Goal: Information Seeking & Learning: Learn about a topic

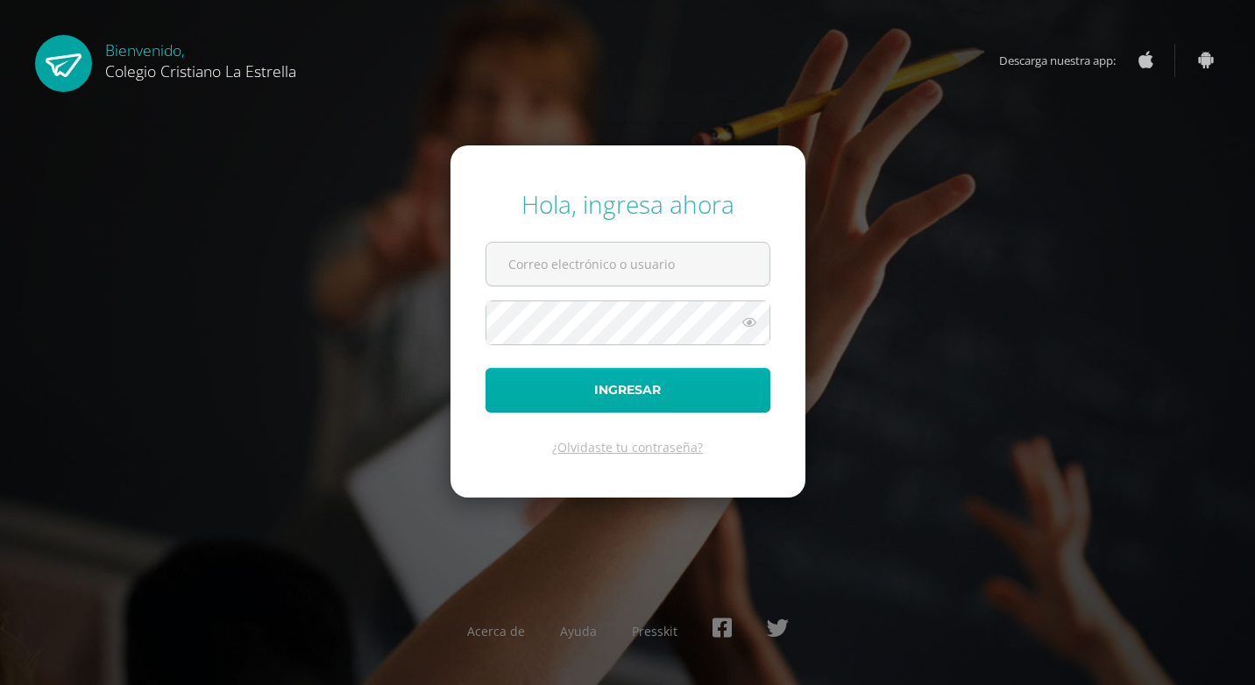
type input "[EMAIL_ADDRESS][DOMAIN_NAME]"
click at [743, 404] on button "Ingresar" at bounding box center [627, 390] width 285 height 45
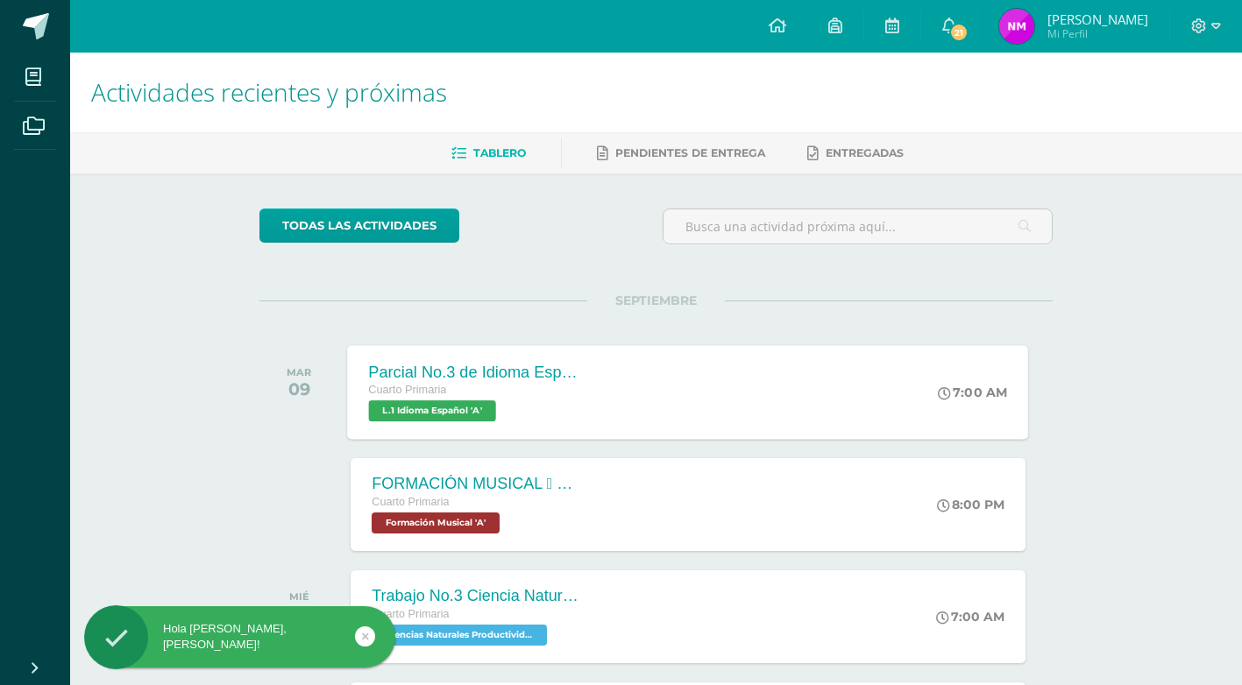
click at [774, 384] on div "Parcial No.3 de Idioma Español Cuarto Primaria L.1 Idioma Español 'A' 7:00 AM P…" at bounding box center [688, 392] width 681 height 94
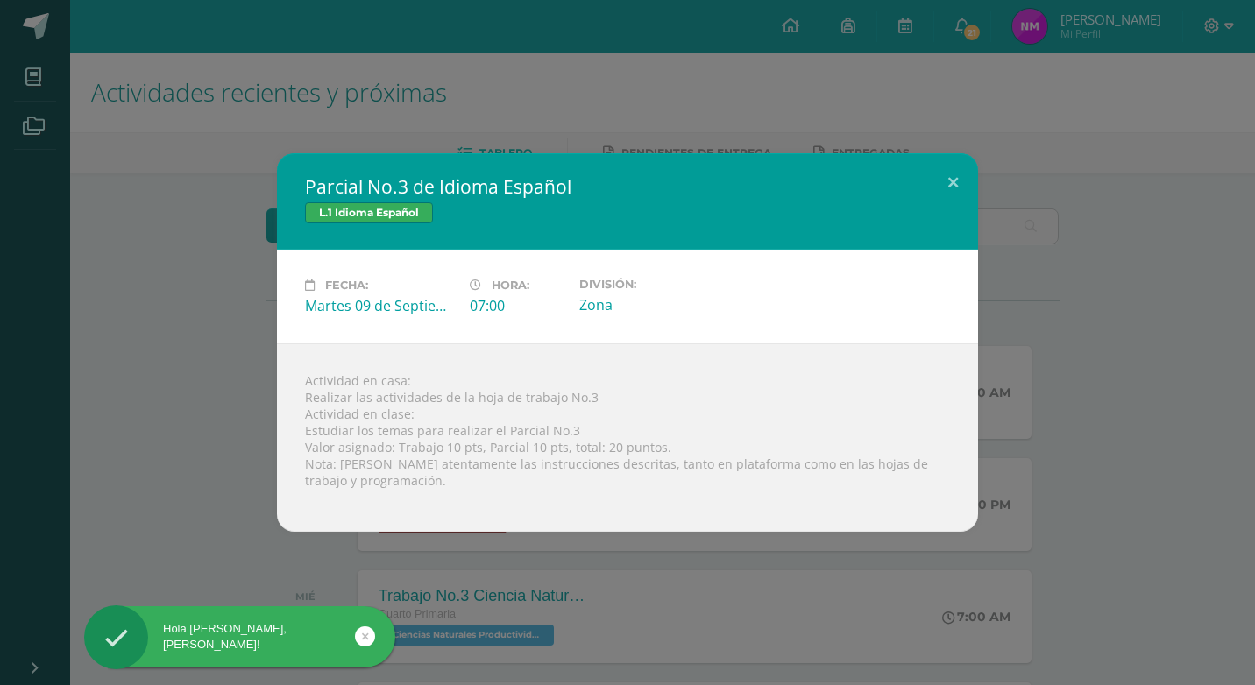
drag, startPoint x: 112, startPoint y: 350, endPoint x: 126, endPoint y: 353, distance: 14.4
click at [116, 350] on div "Parcial No.3 de Idioma Español L.1 Idioma Español Fecha: Martes 09 de Septiembr…" at bounding box center [627, 342] width 1241 height 378
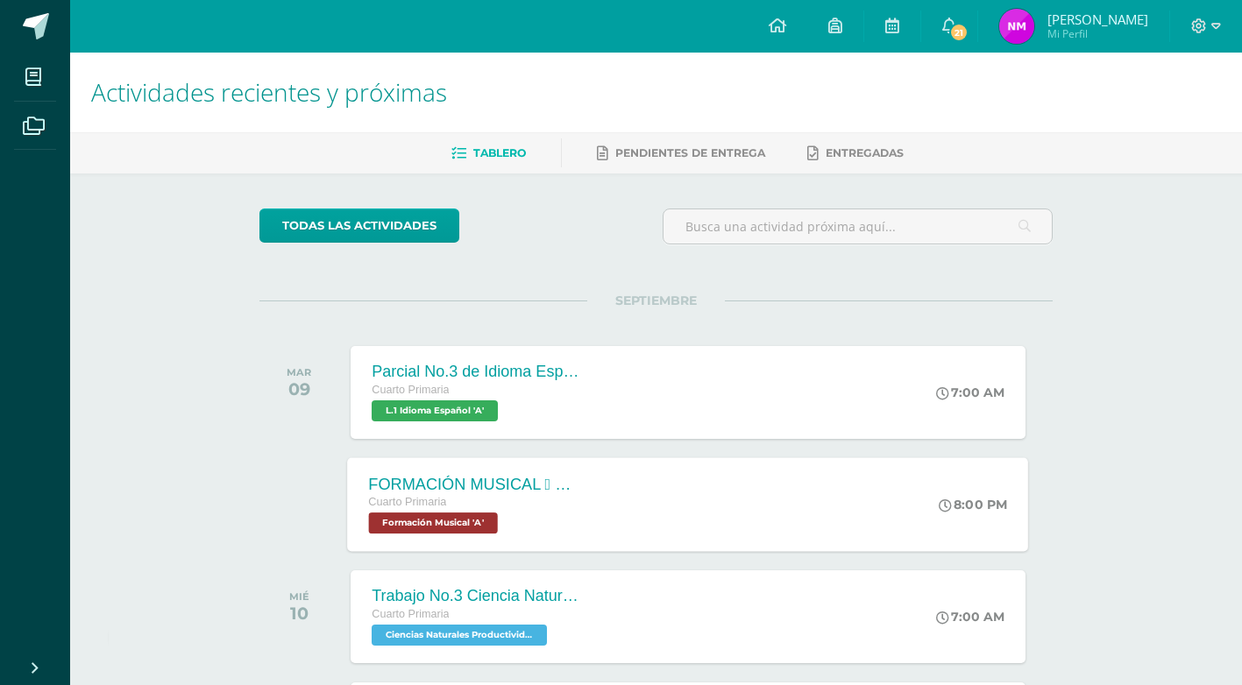
click at [413, 483] on div "FORMACIÓN MUSICAL  SILENCIOS MUSICALES" at bounding box center [475, 484] width 212 height 18
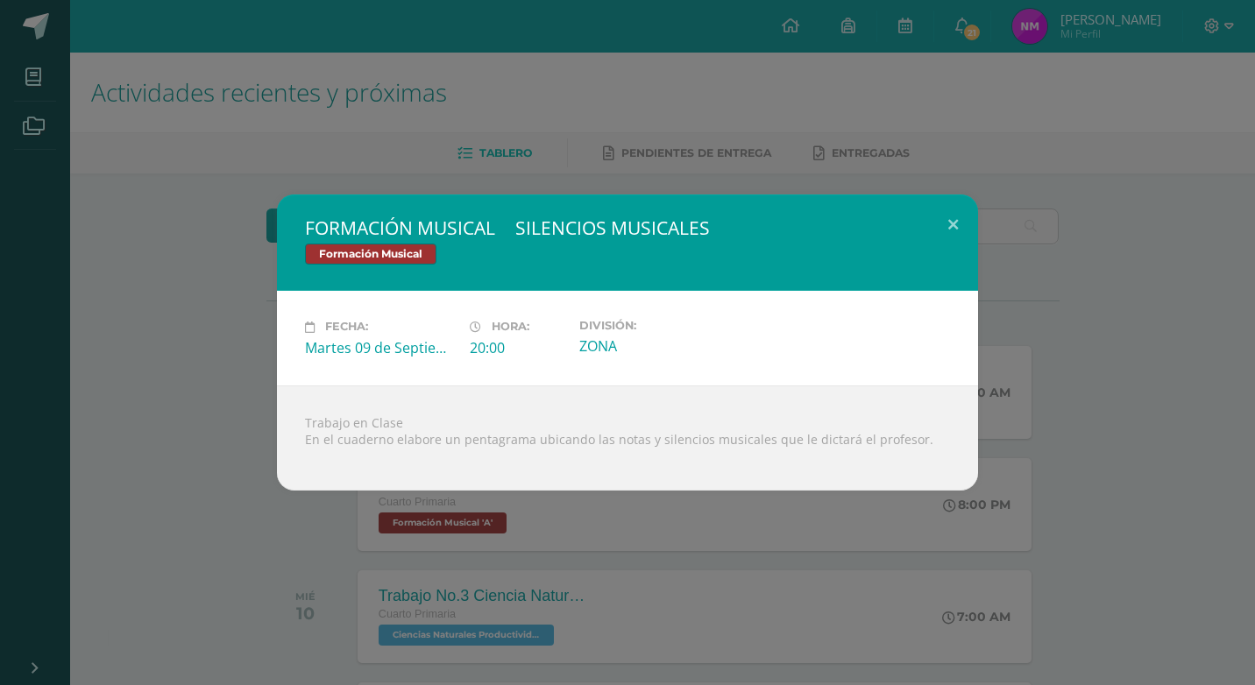
drag, startPoint x: 237, startPoint y: 417, endPoint x: 366, endPoint y: 470, distance: 140.3
click at [240, 418] on div "FORMACIÓN MUSICAL  SILENCIOS MUSICALES Formación Musical Fecha: Martes 09 de S…" at bounding box center [627, 342] width 1241 height 295
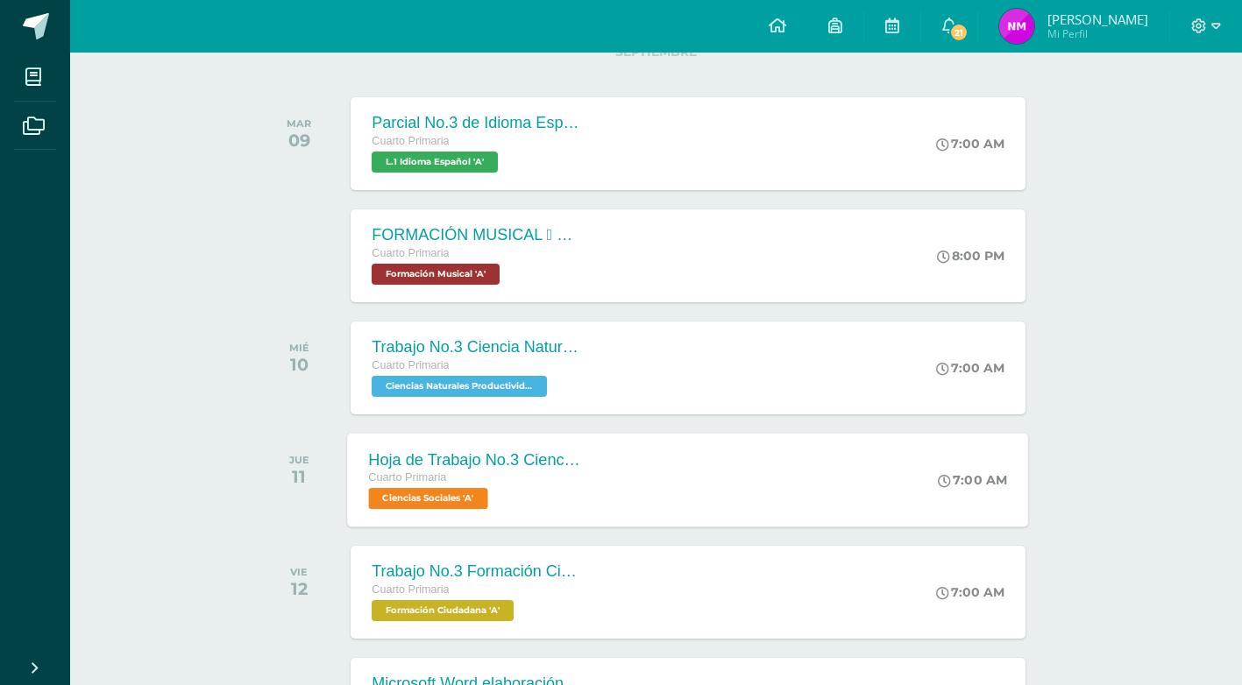
scroll to position [350, 0]
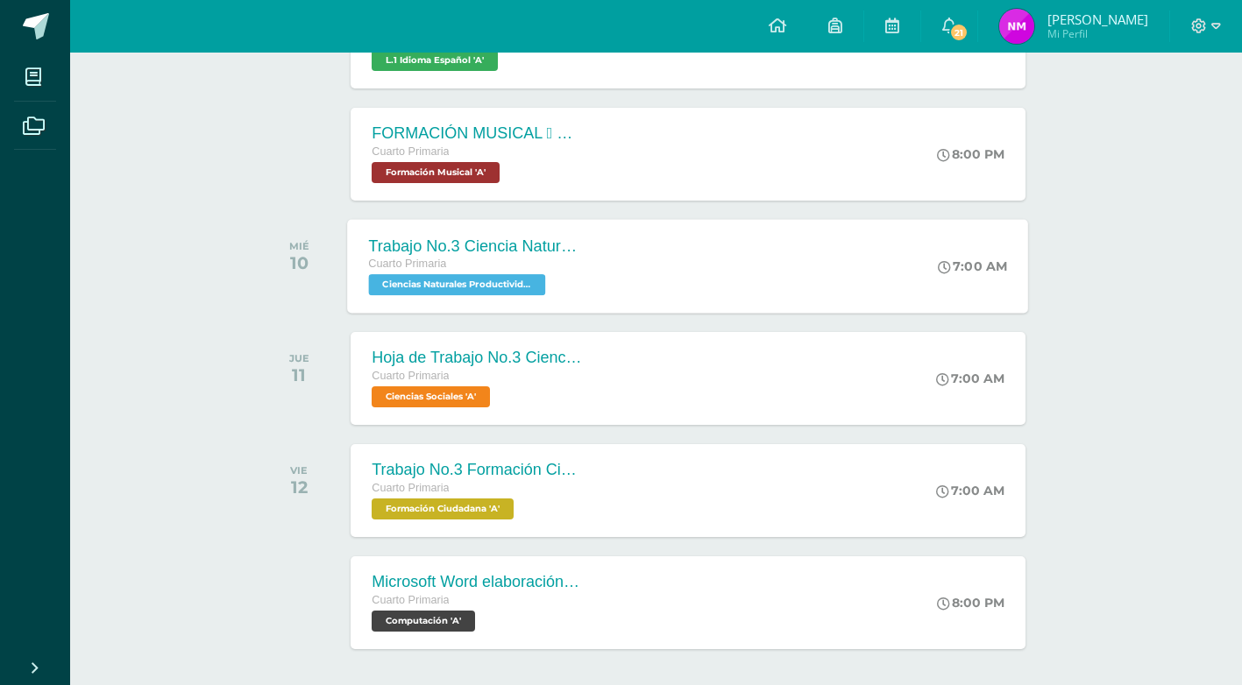
click at [654, 286] on div "Trabajo No.3 Ciencia Naturales Cuarto Primaria Ciencias Naturales Productividad…" at bounding box center [688, 266] width 681 height 94
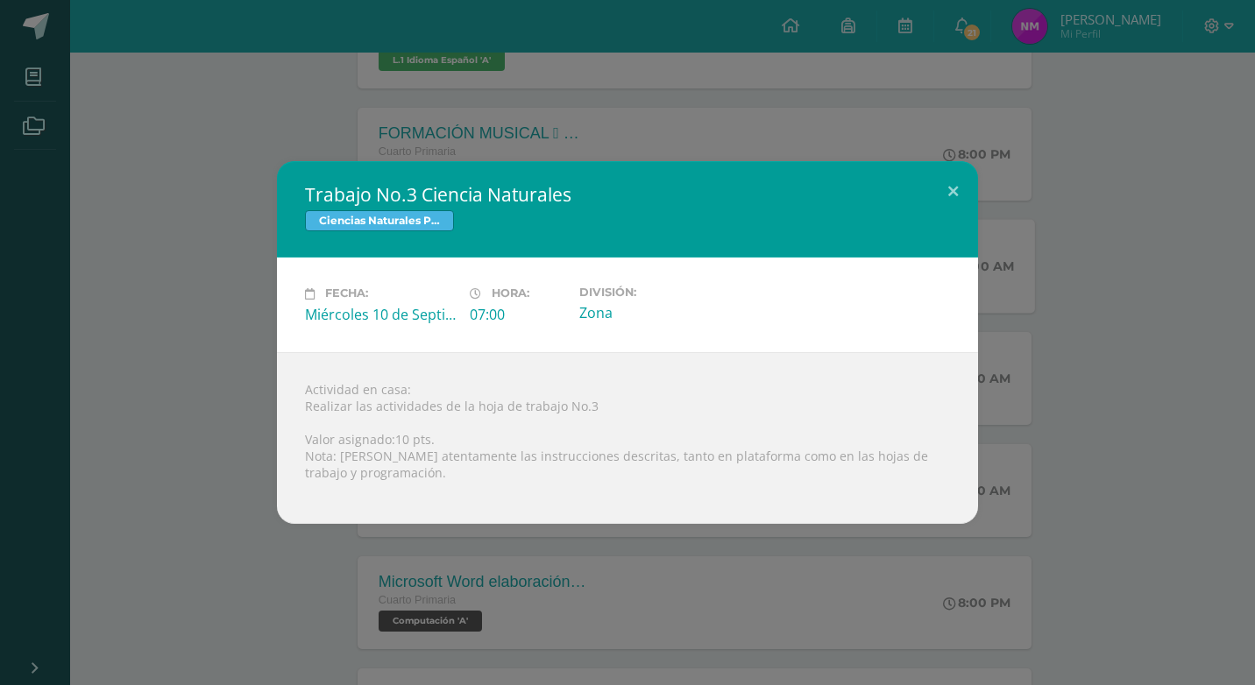
click at [197, 344] on div "Trabajo No.3 Ciencia Naturales Ciencias Naturales Productividad y Desarrollo Fe…" at bounding box center [627, 342] width 1241 height 362
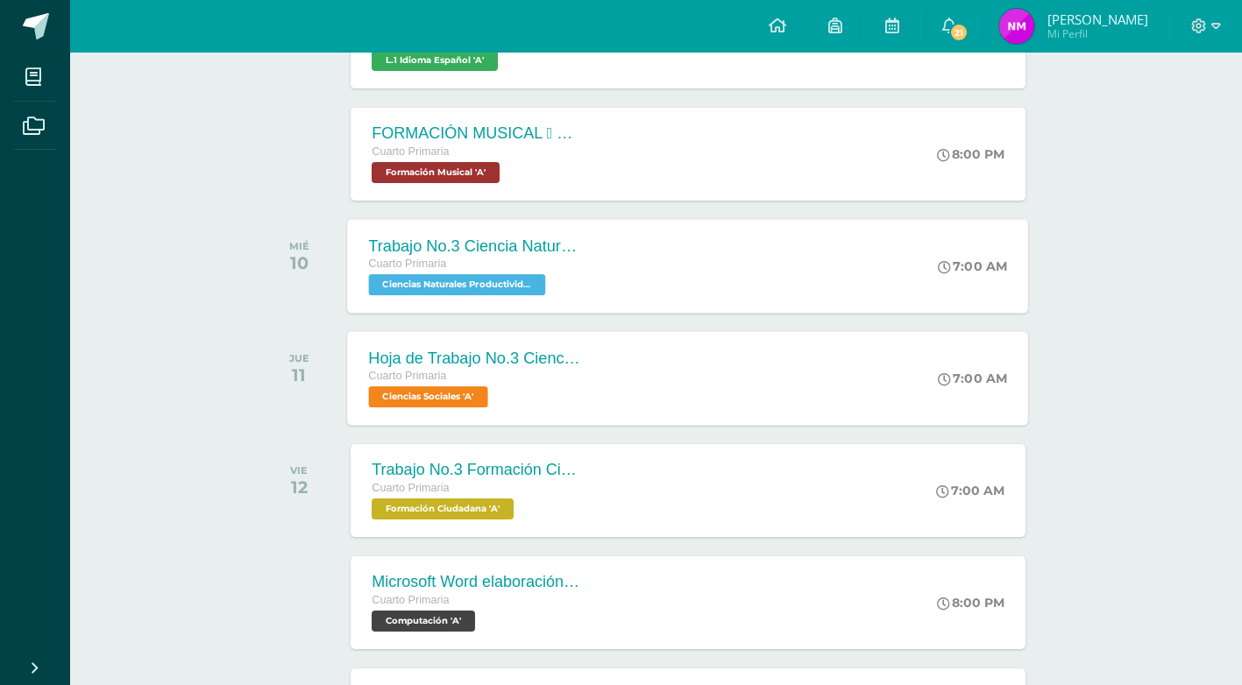
click at [774, 380] on div "Hoja de Trabajo No.3 Ciencias Sociales Cuarto Primaria Ciencias Sociales 'A' 7:…" at bounding box center [688, 378] width 681 height 94
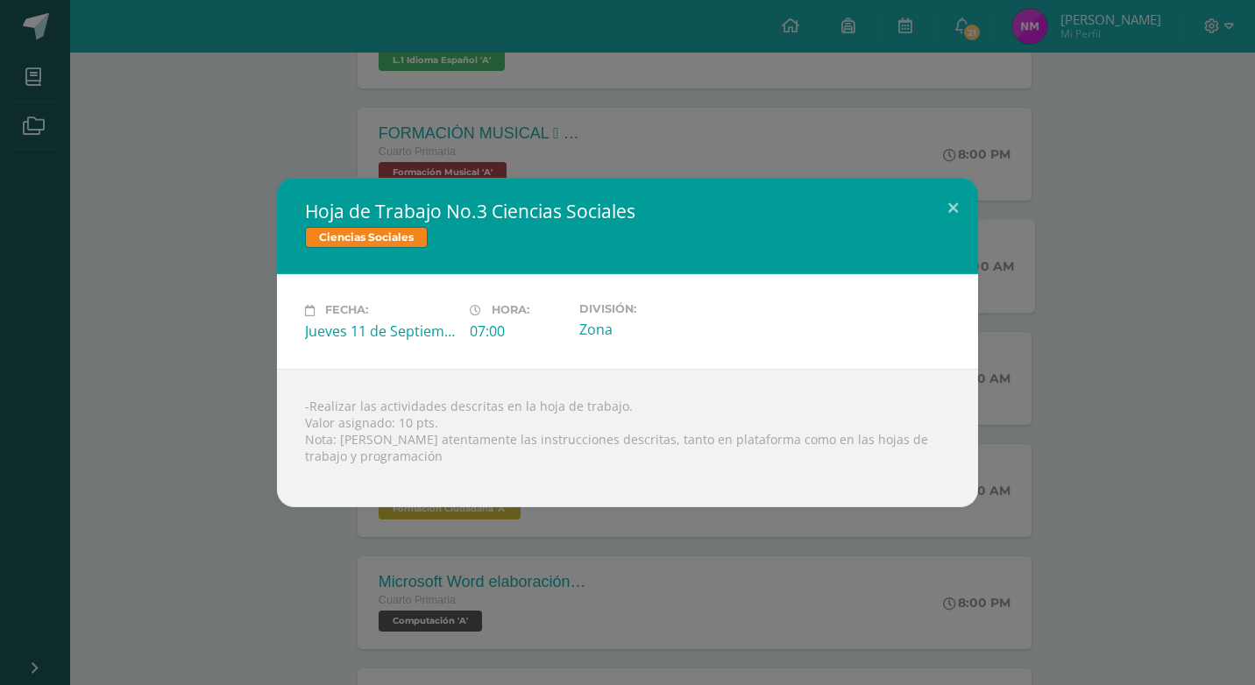
click at [268, 450] on div "Hoja de Trabajo No.3 Ciencias Sociales Ciencias Sociales Fecha: Jueves 11 de Se…" at bounding box center [627, 342] width 1241 height 329
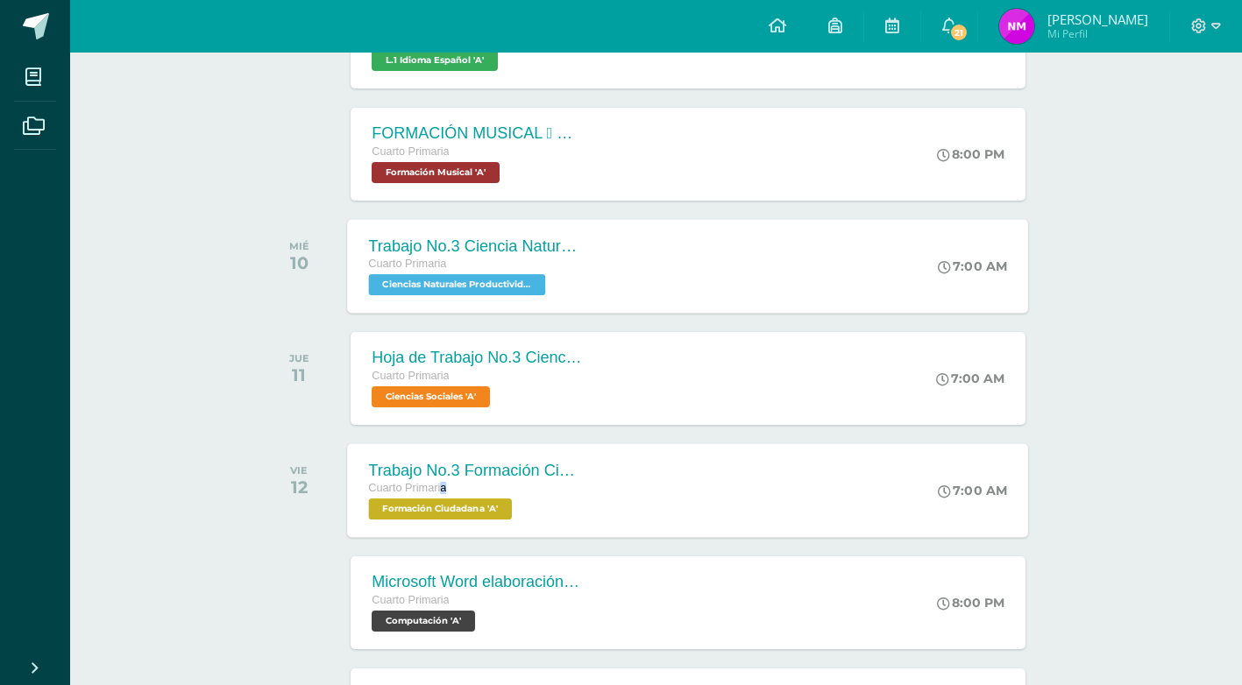
click at [443, 489] on span "Cuarto Primaria" at bounding box center [408, 488] width 78 height 12
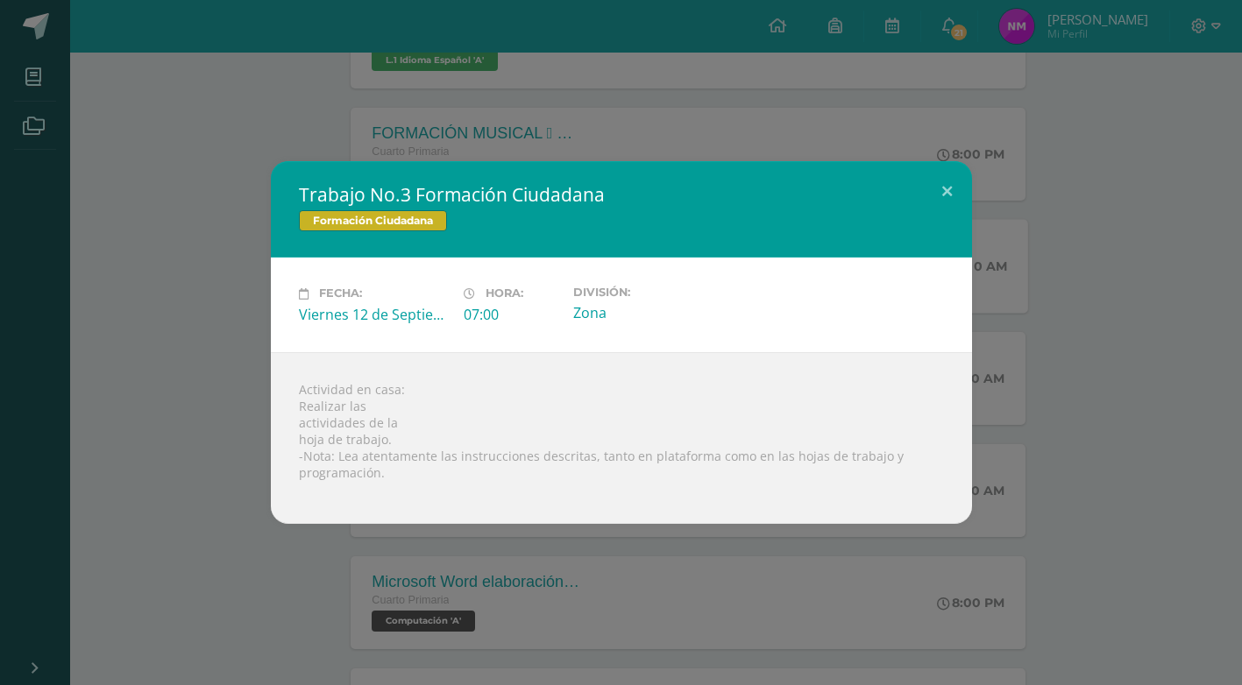
click at [442, 490] on div "Actividad en casa: Realizar las actividades de la hoja de trabajo. -Nota: Lea a…" at bounding box center [621, 438] width 701 height 172
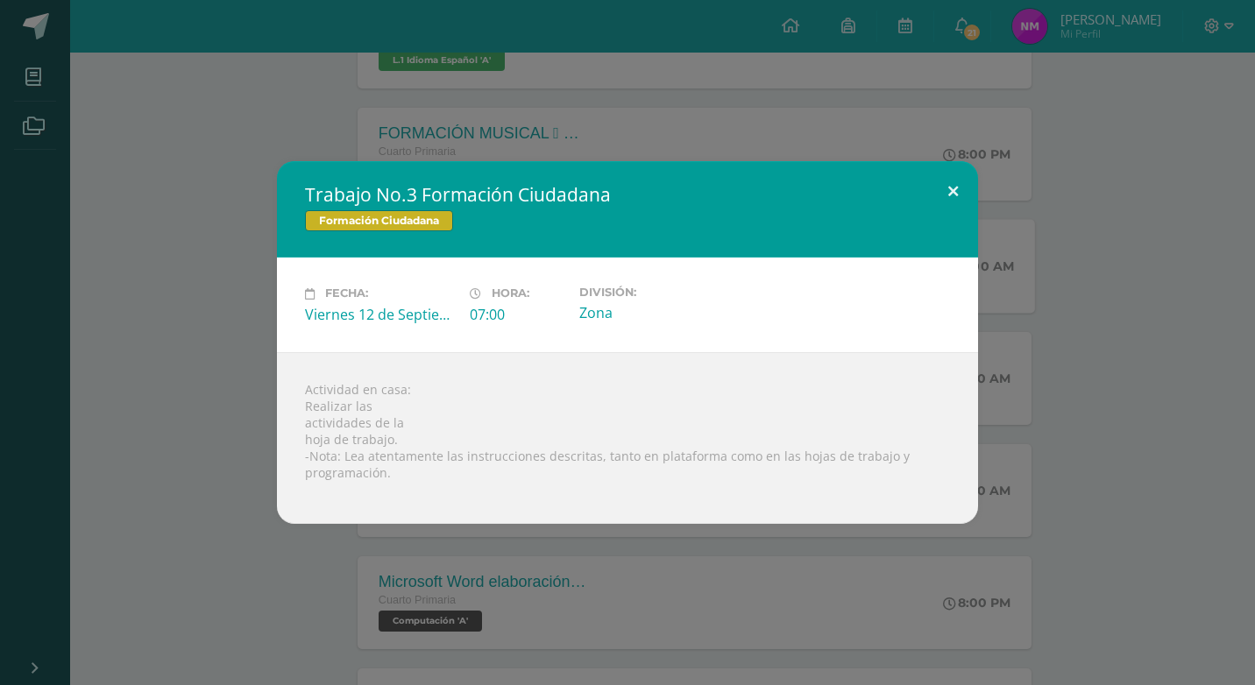
click at [970, 192] on button at bounding box center [953, 191] width 50 height 60
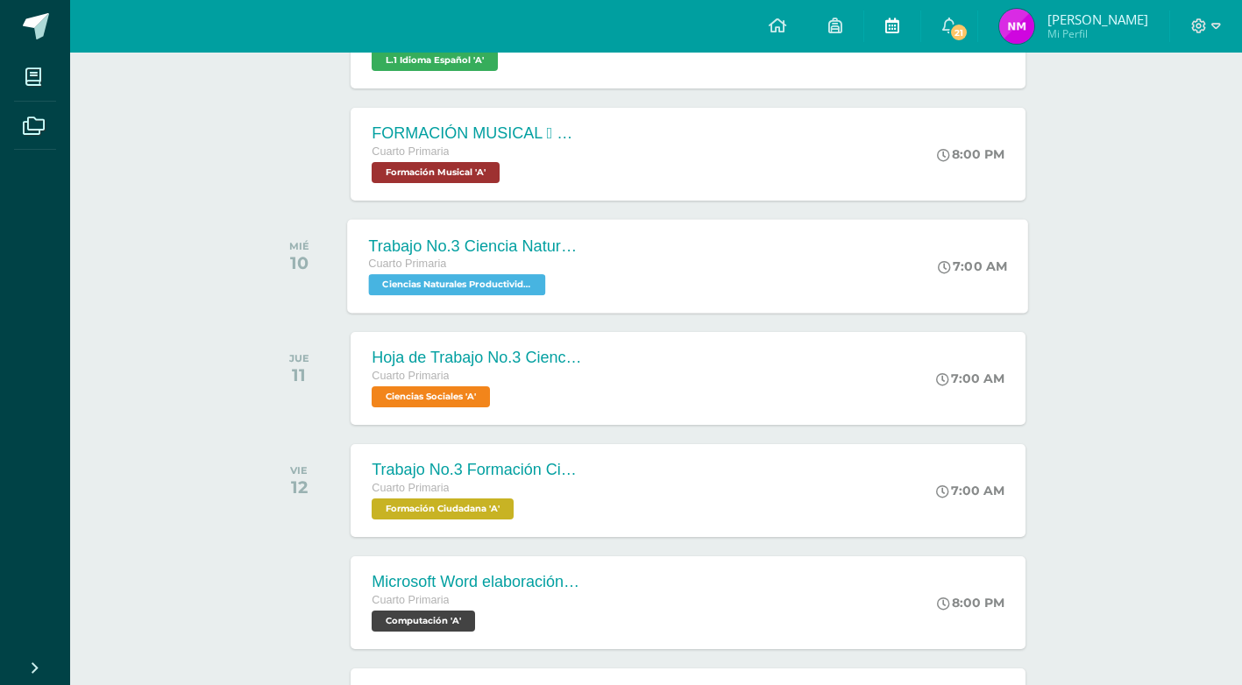
click at [899, 24] on icon at bounding box center [892, 26] width 14 height 16
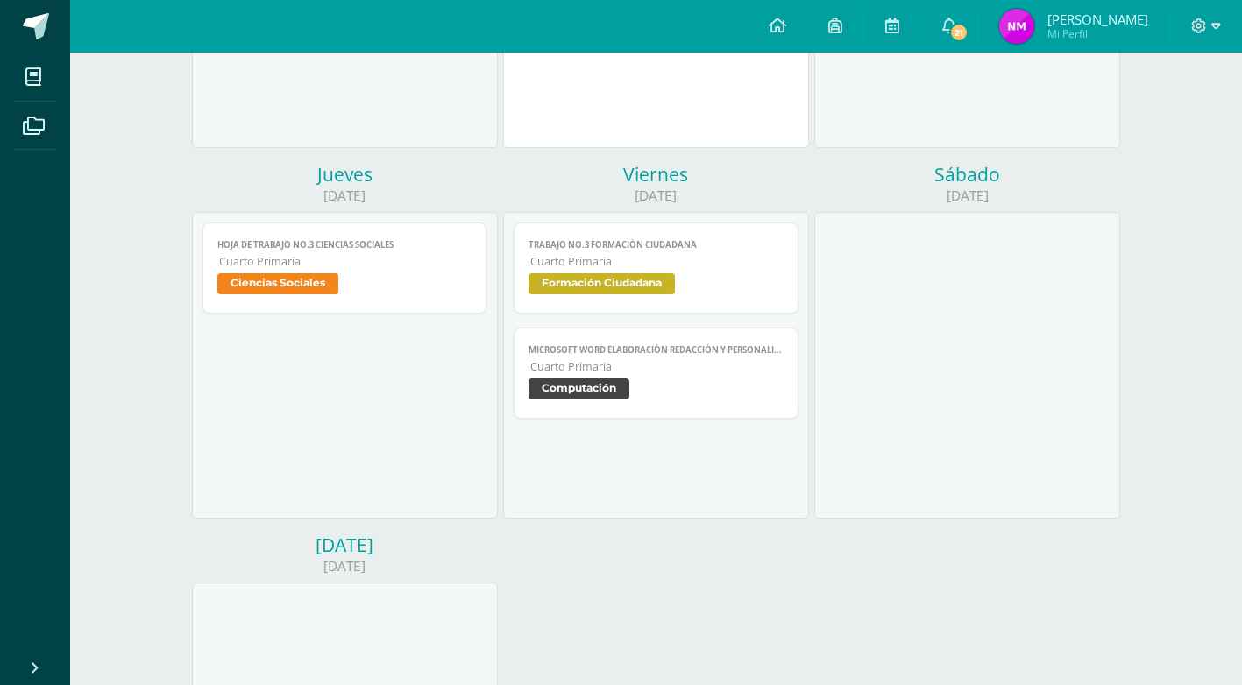
scroll to position [526, 0]
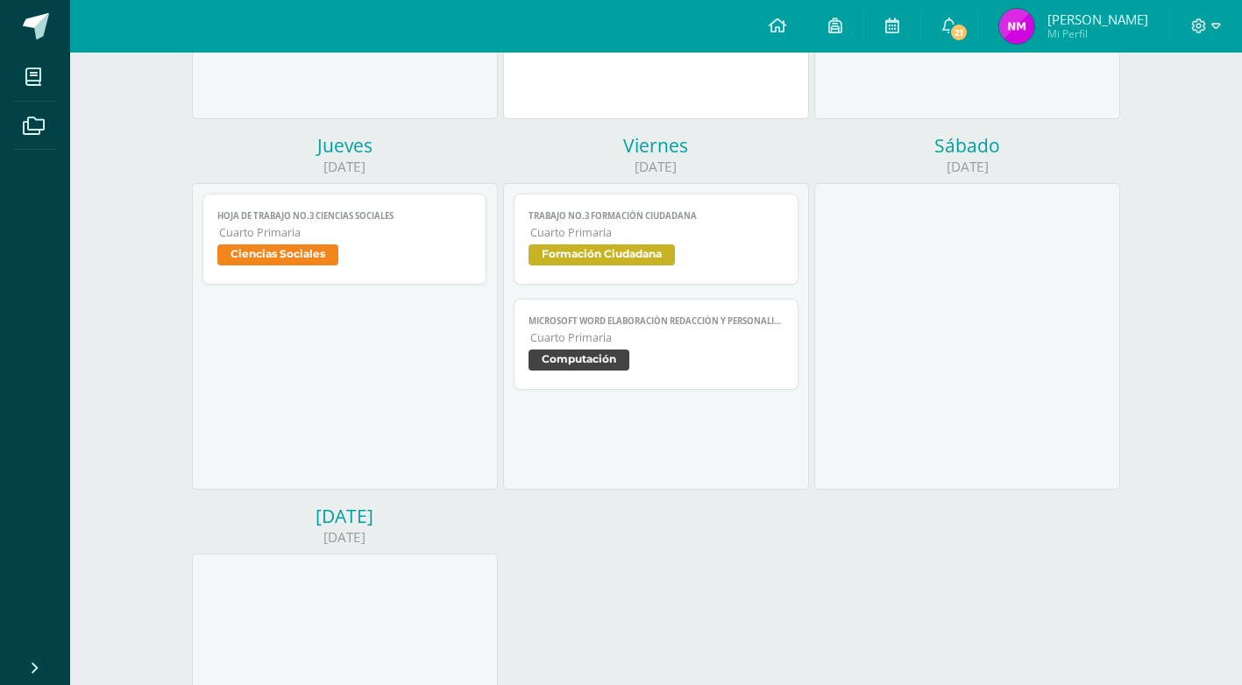
click at [700, 260] on span "Formación Ciudadana" at bounding box center [655, 256] width 255 height 25
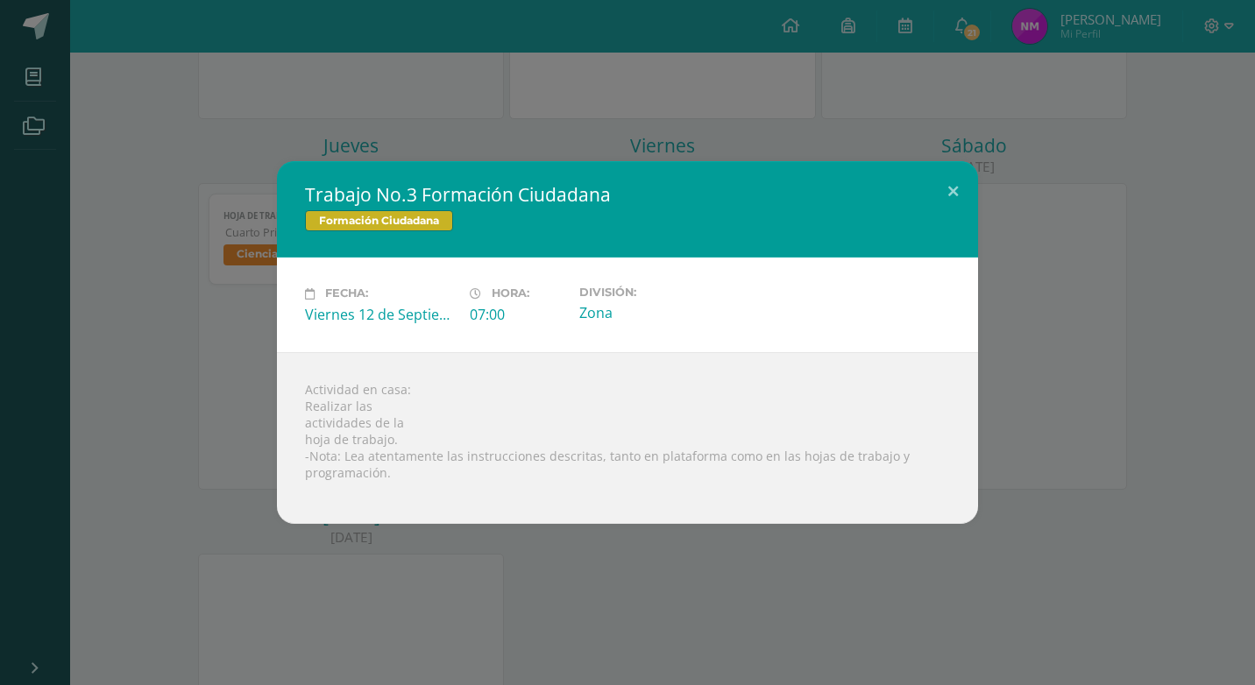
click at [119, 390] on div "Trabajo No.3 Formación Ciudadana Formación Ciudadana Fecha: [DATE] Hora: 07:00 …" at bounding box center [627, 342] width 1241 height 362
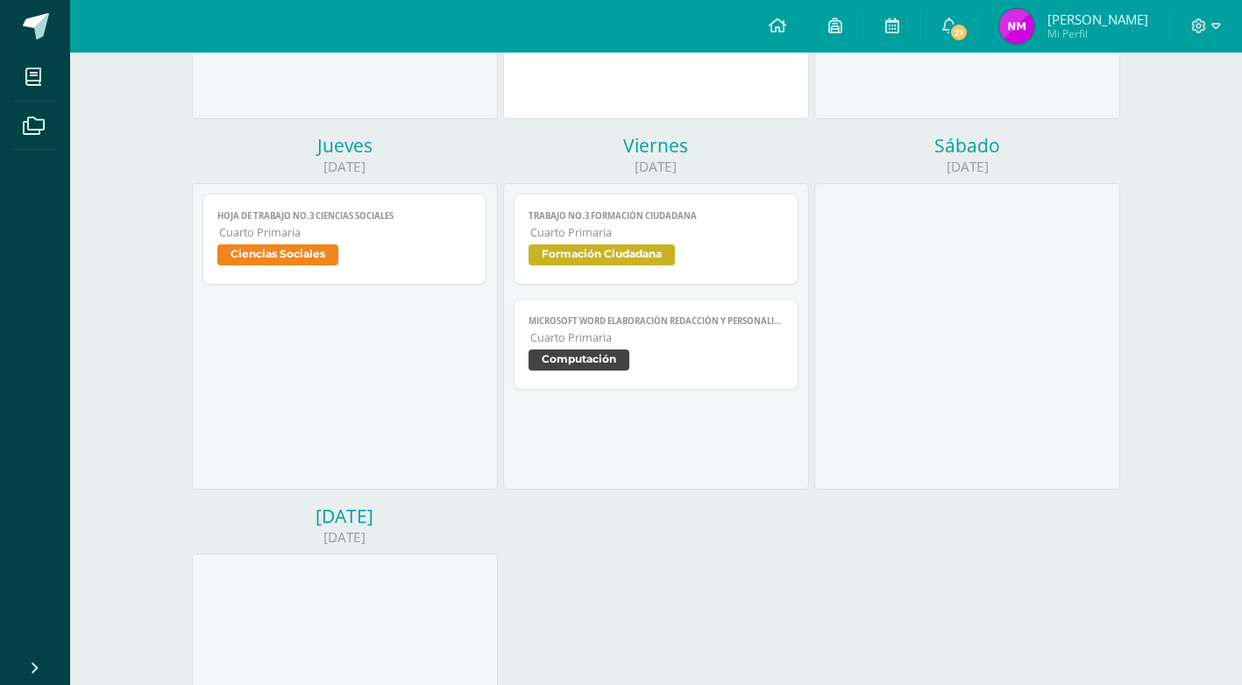
click at [731, 325] on span "Microsoft Word elaboración redacción y personalización de documentos" at bounding box center [655, 320] width 255 height 11
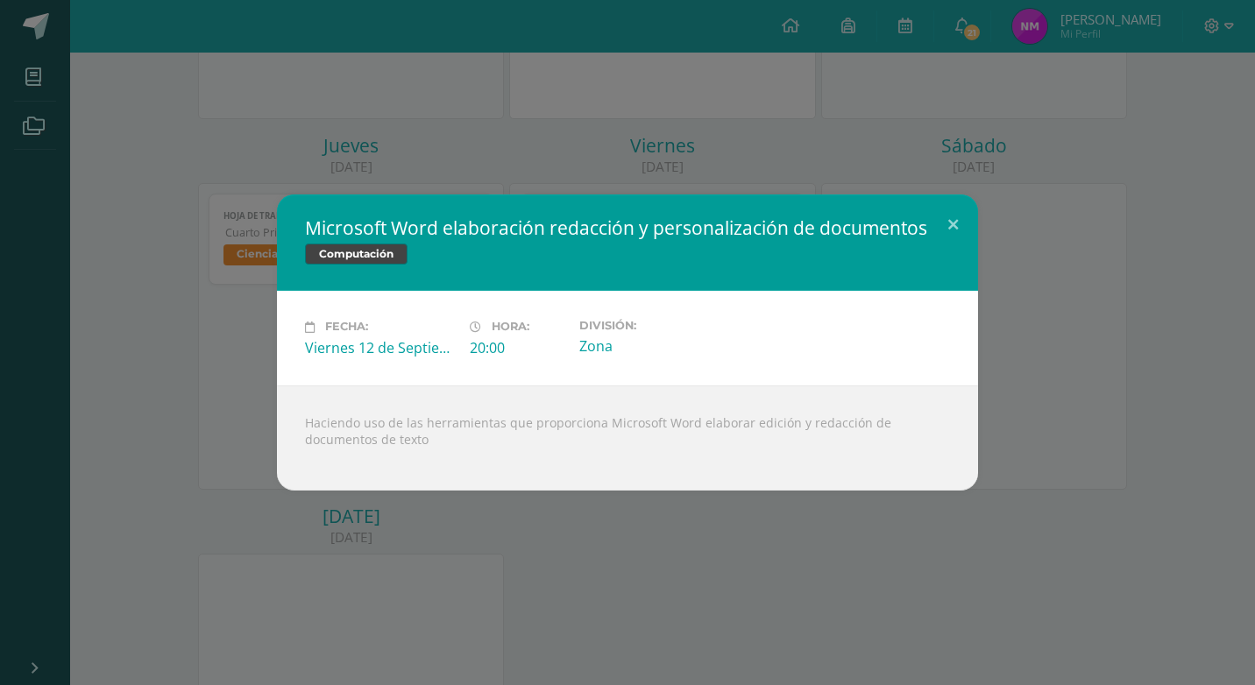
click at [995, 313] on div "Microsoft Word elaboración redacción y personalización de documentos Computació…" at bounding box center [627, 342] width 1241 height 295
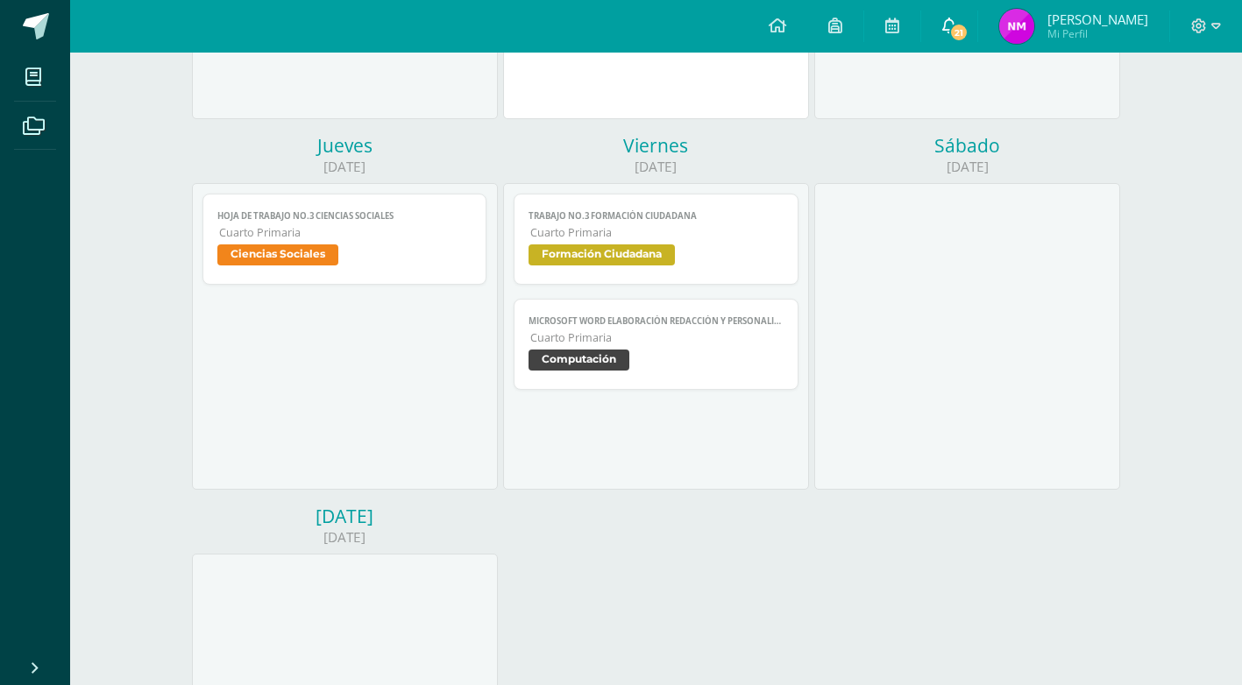
click at [968, 40] on span "21" at bounding box center [958, 32] width 19 height 19
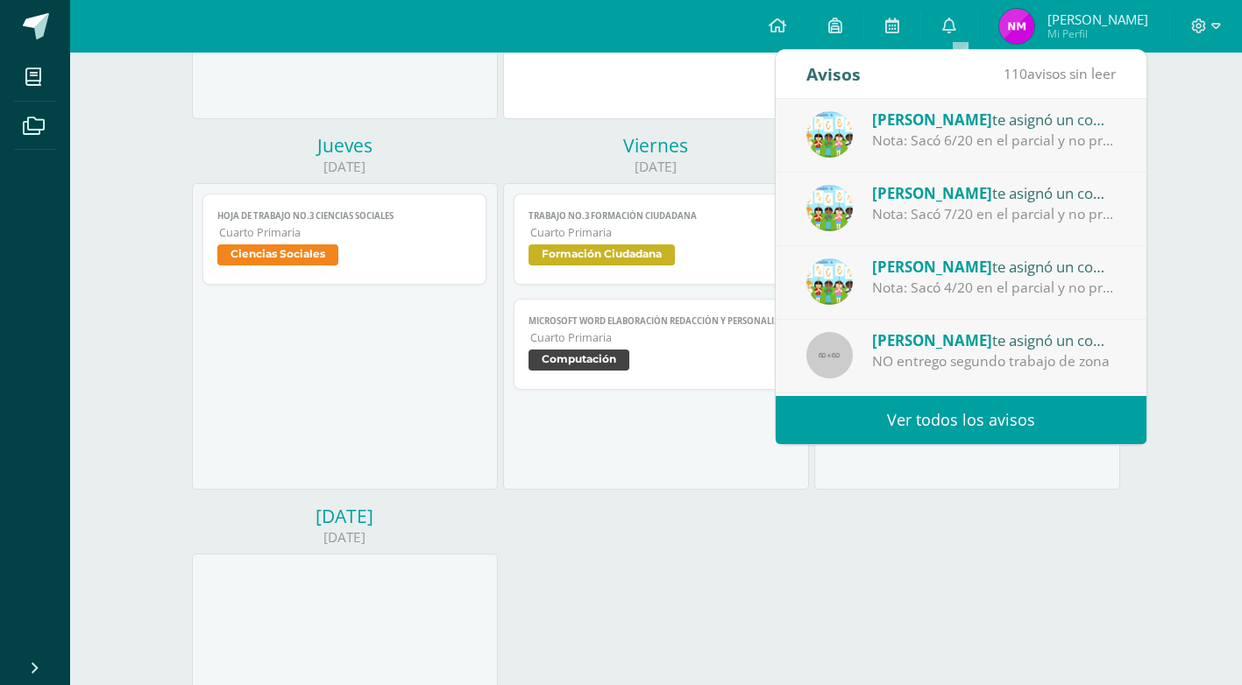
drag, startPoint x: 633, startPoint y: 187, endPoint x: 645, endPoint y: 181, distance: 13.3
click at [634, 186] on div "Trabajo No.3 Formación Ciudadana Formación Ciudadana Fecha: Viernes 12 de Septi…" at bounding box center [656, 336] width 306 height 307
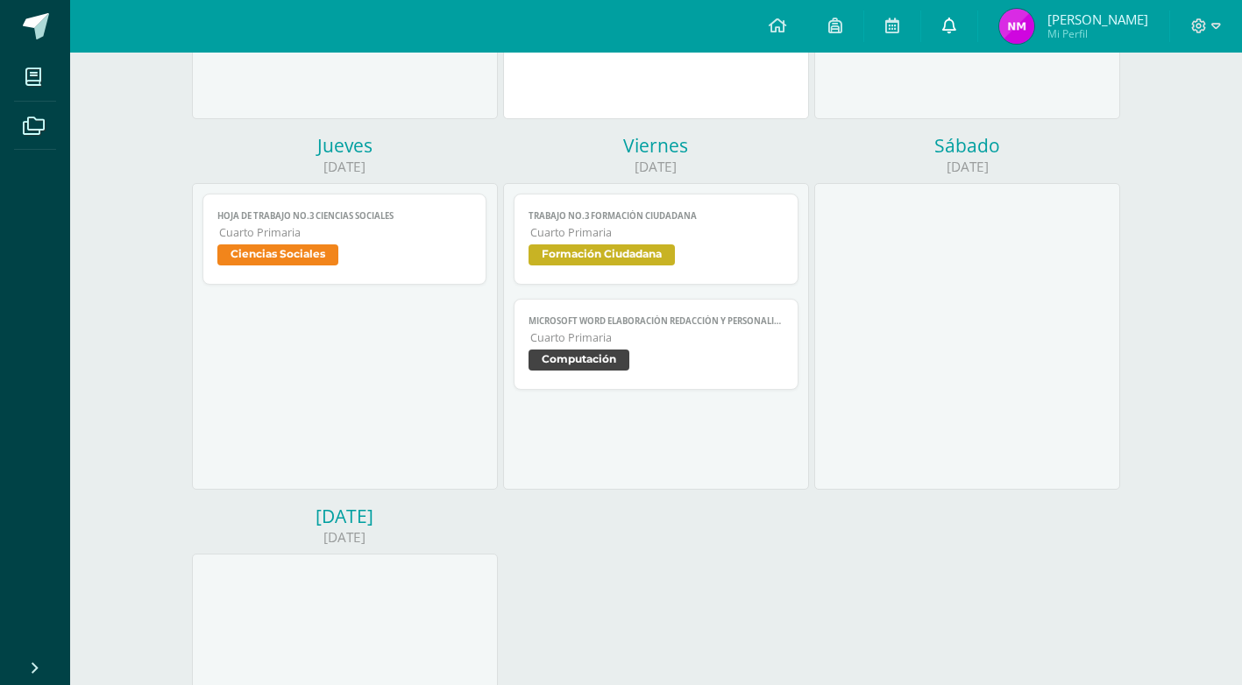
click at [947, 17] on link "0" at bounding box center [949, 26] width 56 height 53
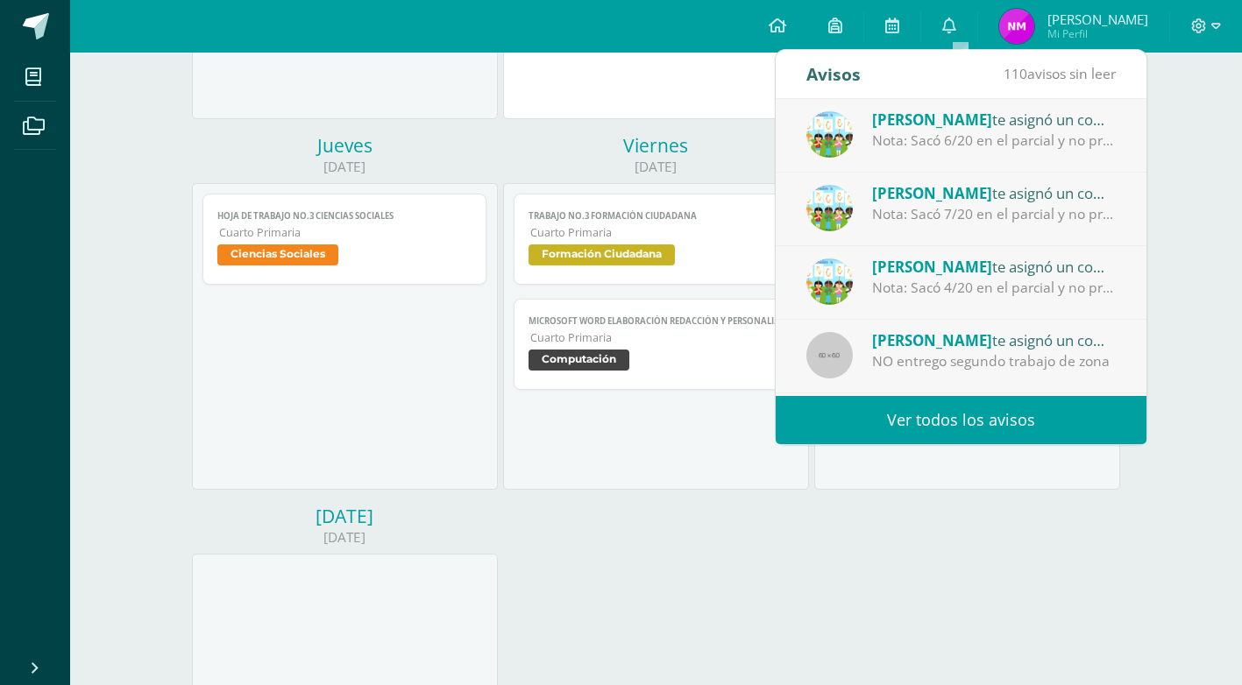
click at [732, 361] on span "Computación" at bounding box center [655, 362] width 255 height 25
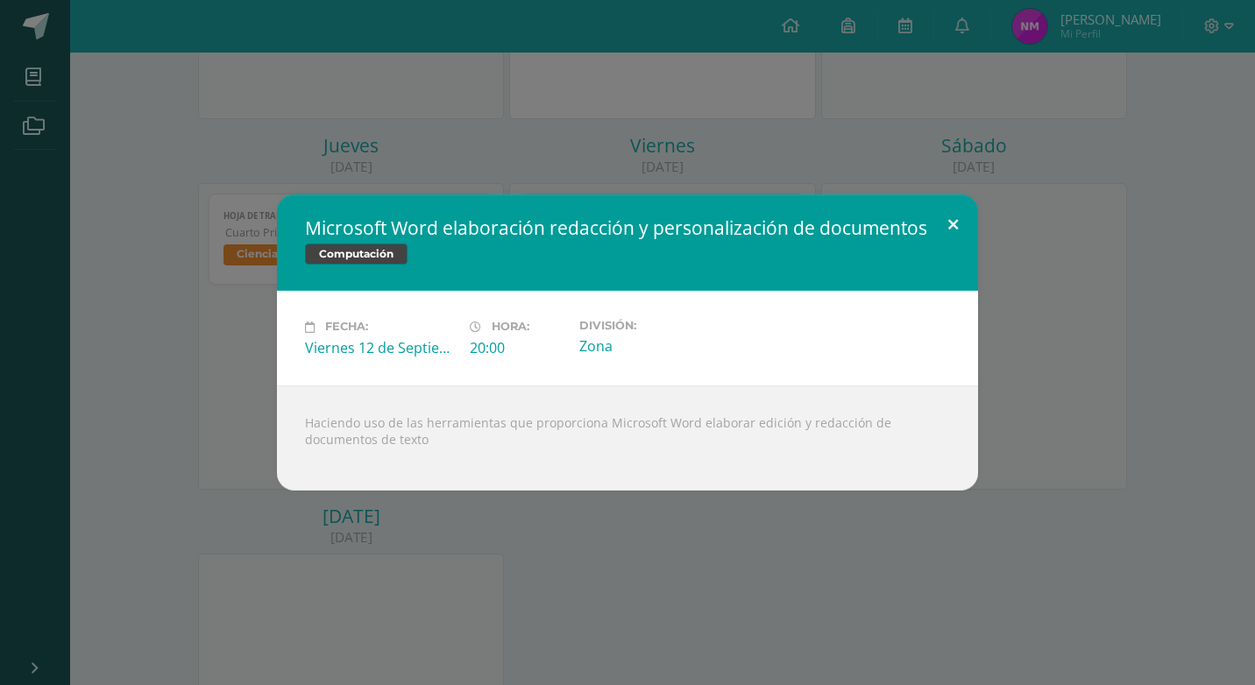
click at [966, 213] on button at bounding box center [953, 225] width 50 height 60
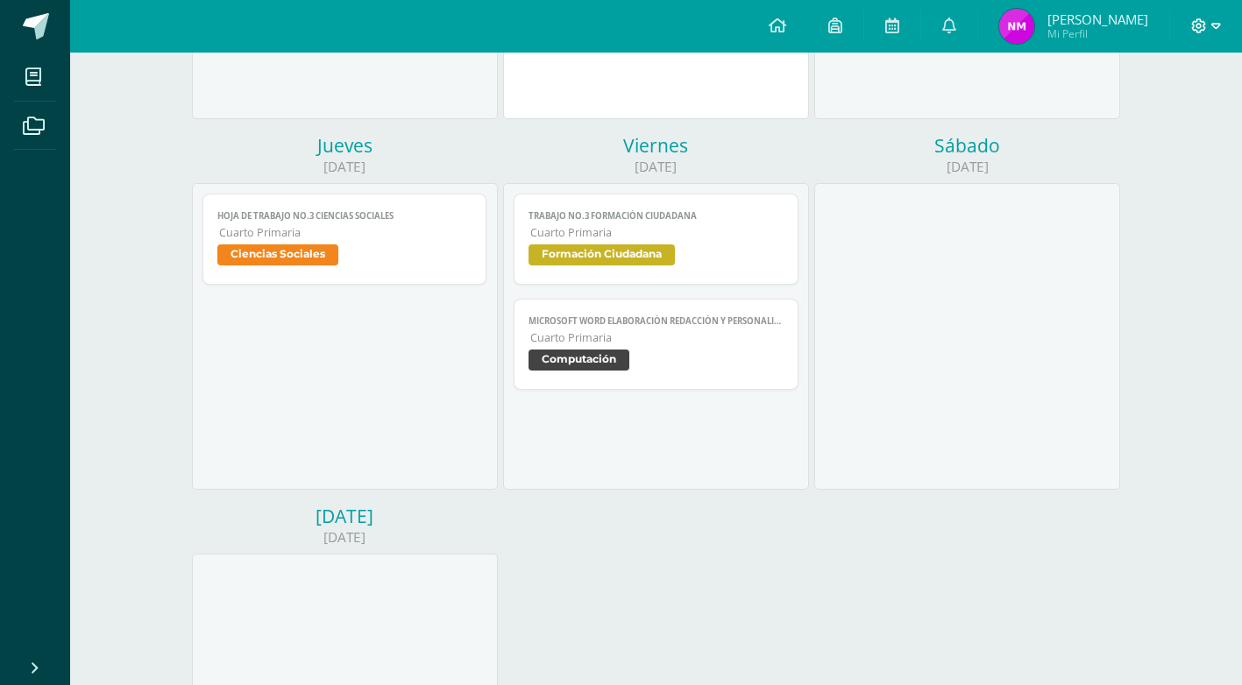
click at [1214, 27] on icon at bounding box center [1216, 26] width 10 height 6
click at [1188, 122] on span "Cerrar sesión" at bounding box center [1160, 119] width 79 height 17
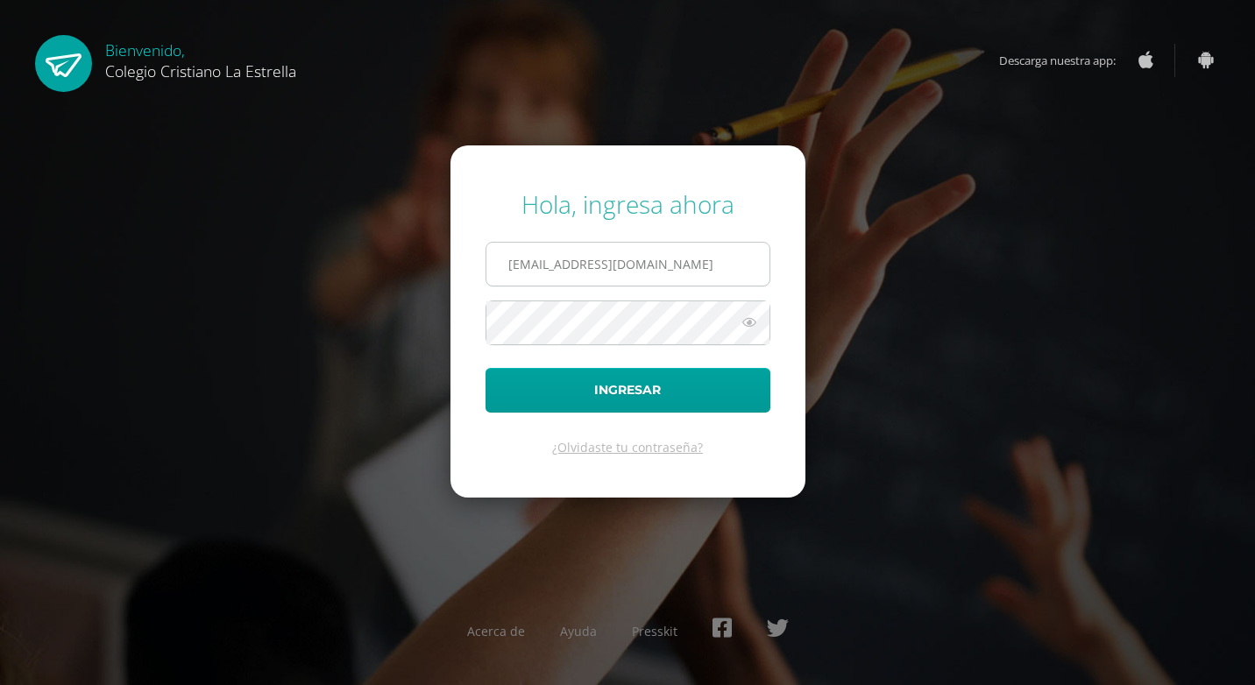
click at [552, 271] on input "892@laestrella.edu.gt" at bounding box center [627, 264] width 283 height 43
type input "896@laestrella.edu.gt"
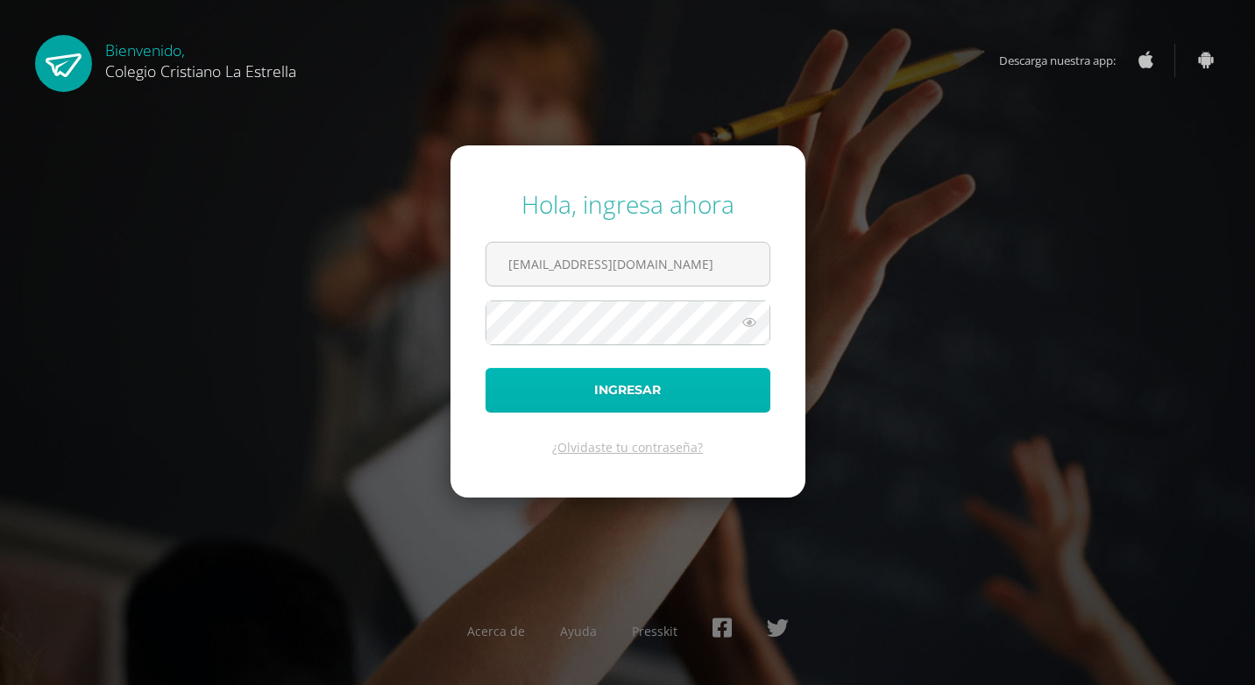
click at [583, 386] on button "Ingresar" at bounding box center [627, 390] width 285 height 45
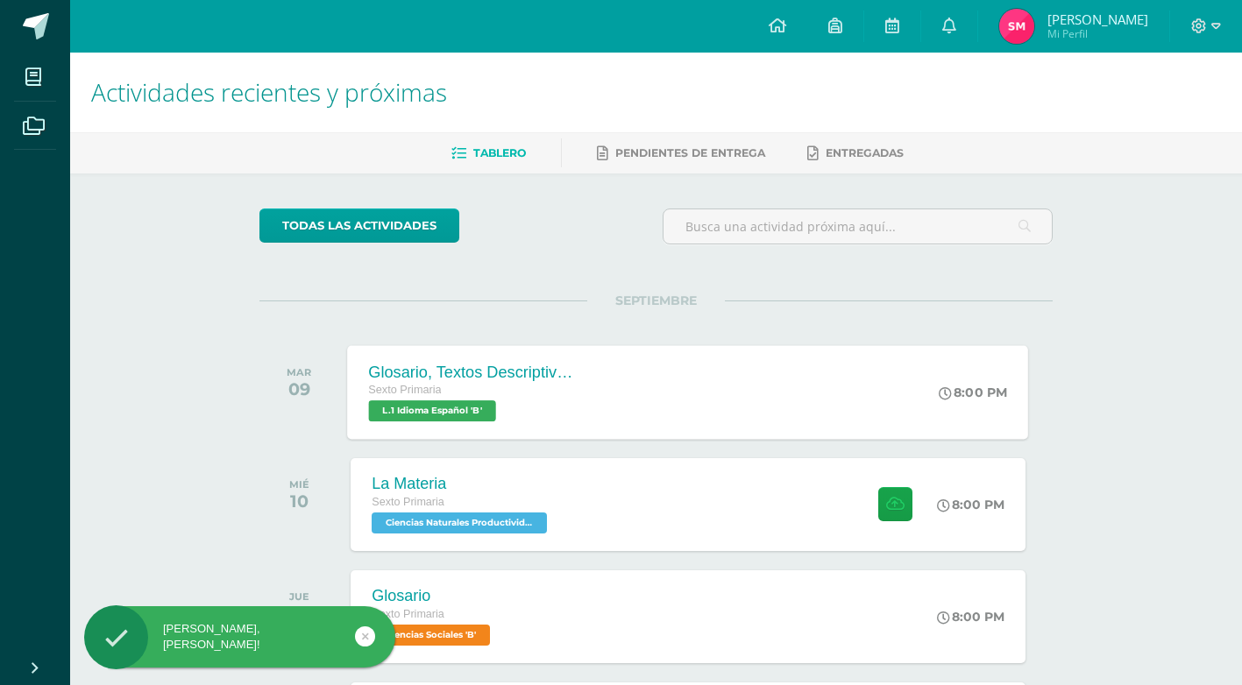
click at [555, 371] on div "Glosario, Textos Descriptivos y Verbos: Echar y Aplicar" at bounding box center [475, 372] width 212 height 18
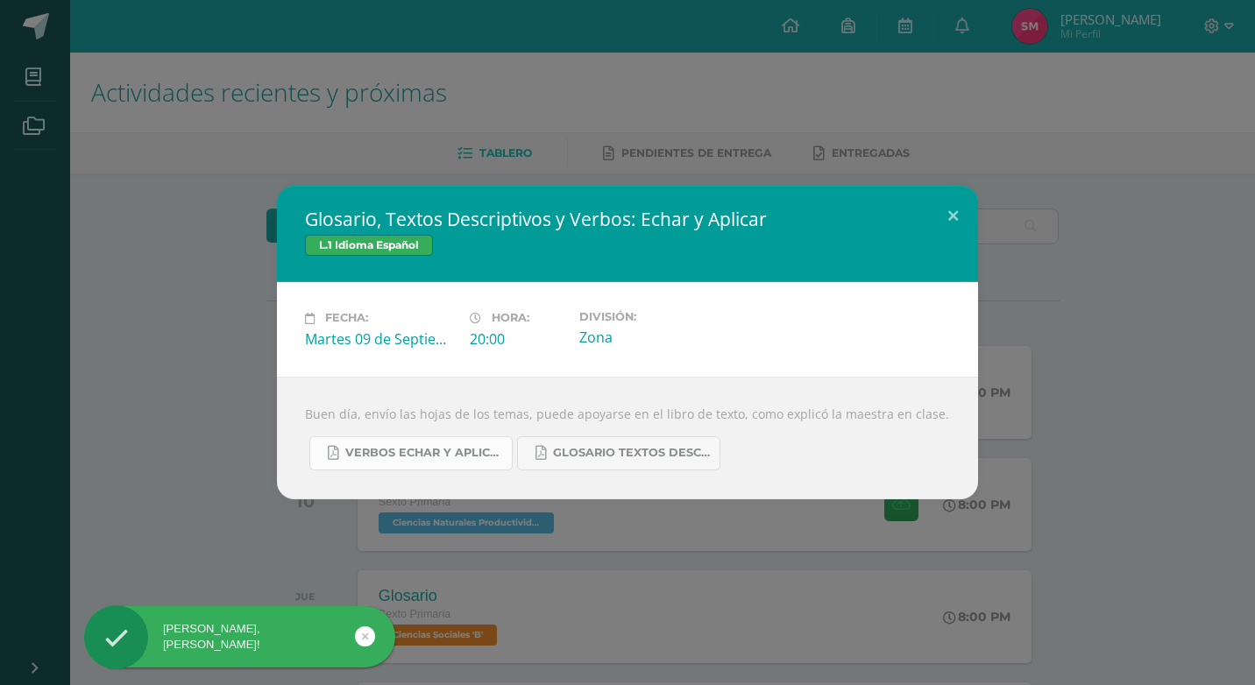
click at [453, 454] on span "Verbos echar y Aplicar.pdf" at bounding box center [424, 453] width 158 height 14
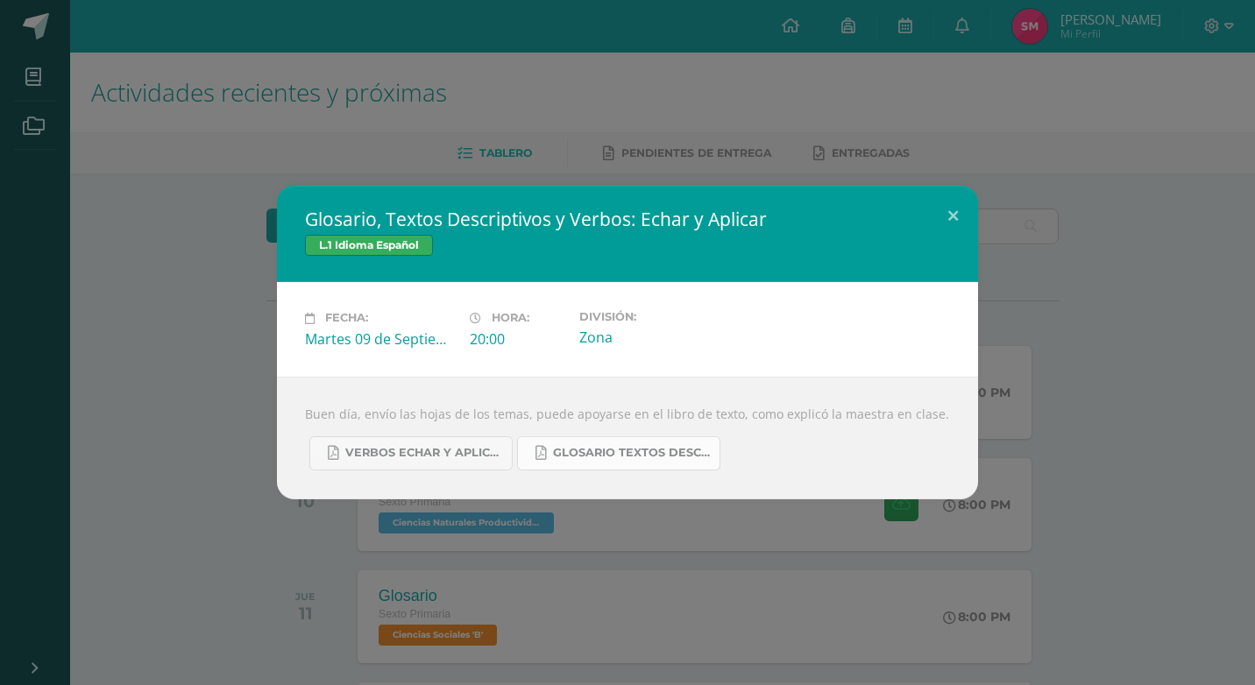
click at [591, 444] on link "Glosario Textos Descriptivos.pdf" at bounding box center [618, 453] width 203 height 34
click at [159, 515] on div "Glosario, Textos Descriptivos y Verbos: Echar y Aplicar L.1 Idioma Español Fech…" at bounding box center [627, 342] width 1255 height 685
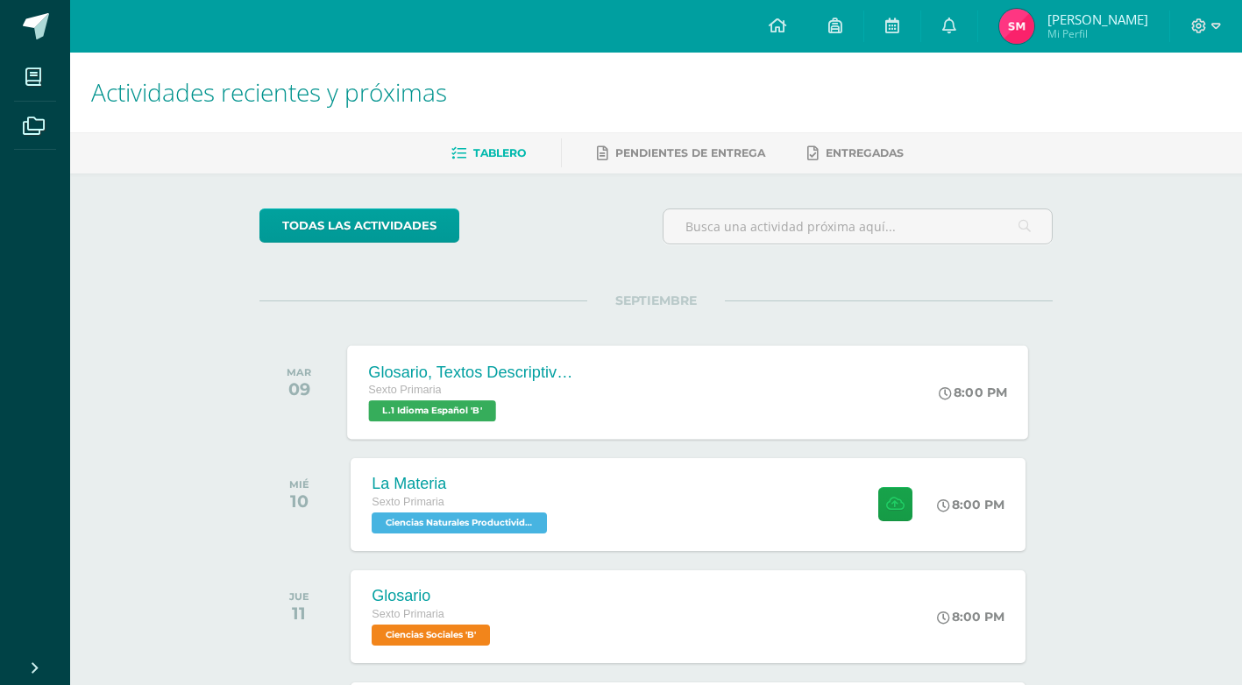
click at [594, 404] on div "Glosario, Textos Descriptivos y Verbos: Echar y Aplicar Sexto Primaria L.1 Idio…" at bounding box center [475, 392] width 255 height 94
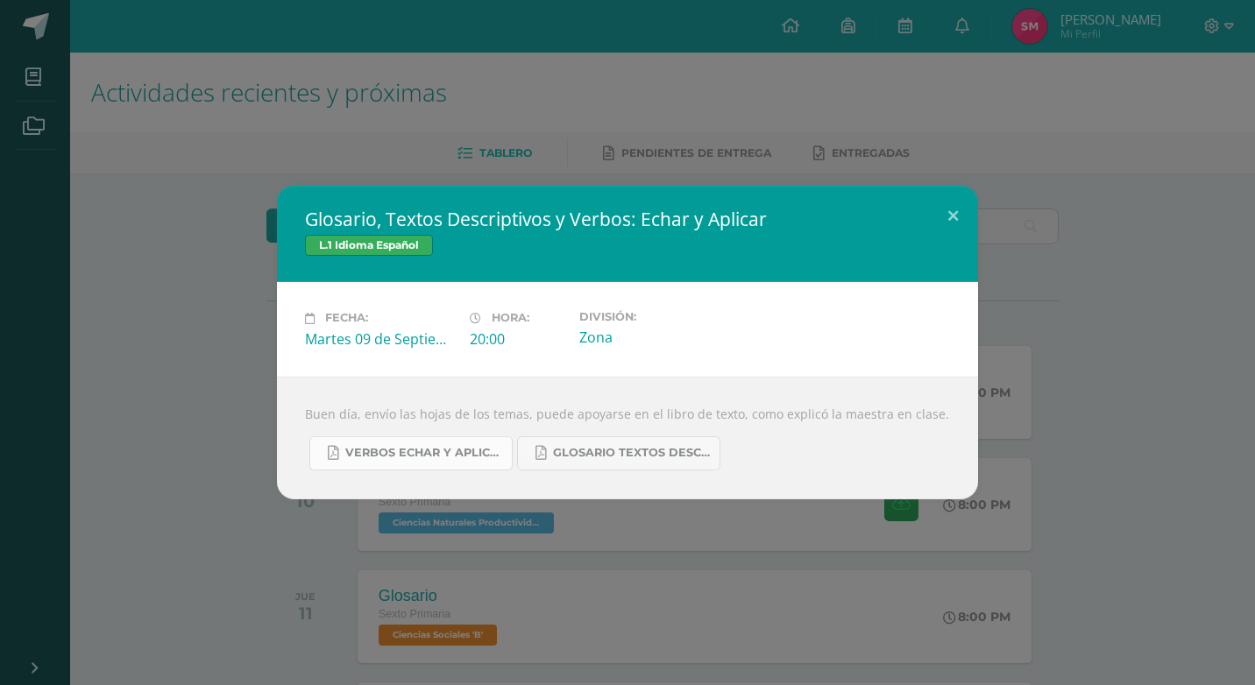
click at [478, 452] on span "Verbos echar y Aplicar.pdf" at bounding box center [424, 453] width 158 height 14
click at [125, 255] on div "Glosario, Textos Descriptivos y Verbos: Echar y Aplicar L.1 Idioma Español Fech…" at bounding box center [627, 342] width 1241 height 313
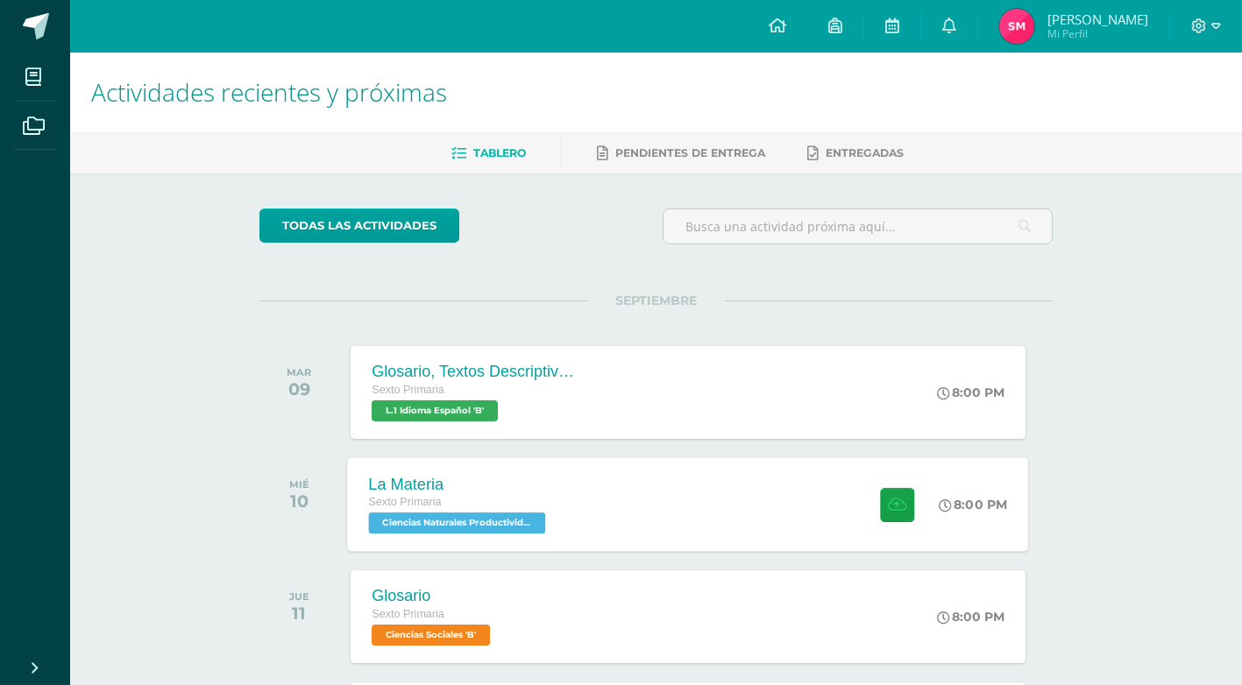
click at [492, 483] on div "La Materia" at bounding box center [459, 484] width 181 height 18
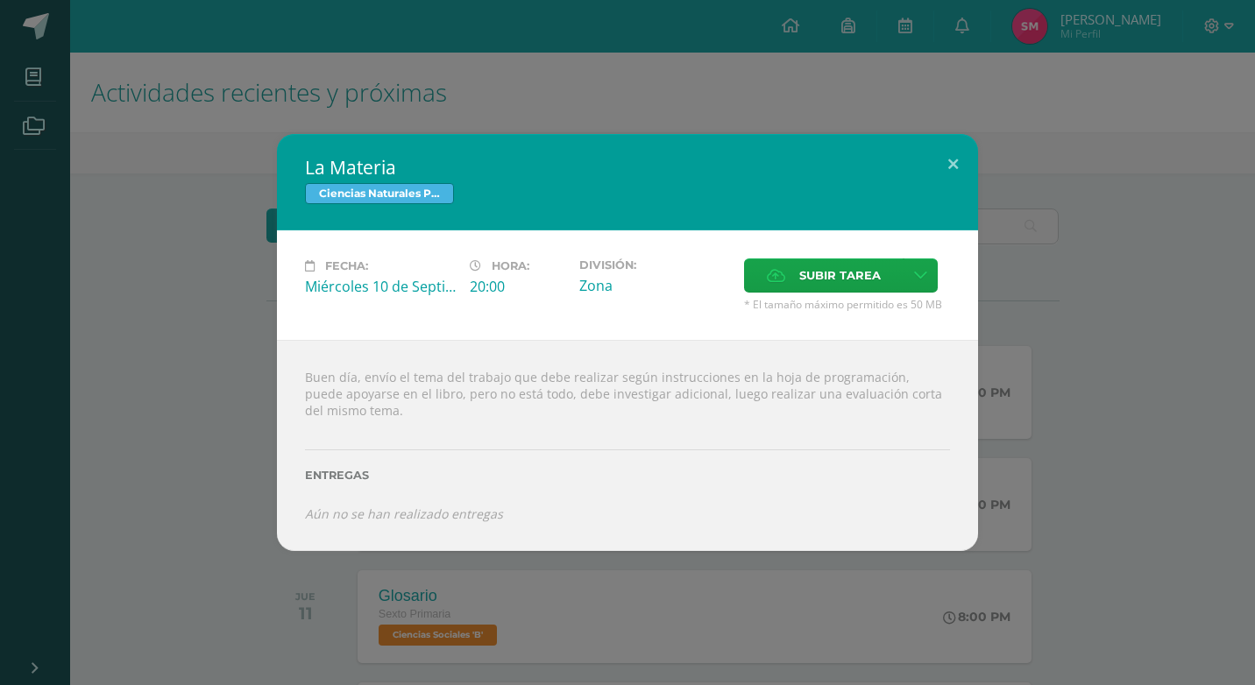
click at [251, 450] on div "La Materia Ciencias Naturales Productividad y Desarrollo Fecha: [DATE] Hora: 20…" at bounding box center [627, 342] width 1241 height 416
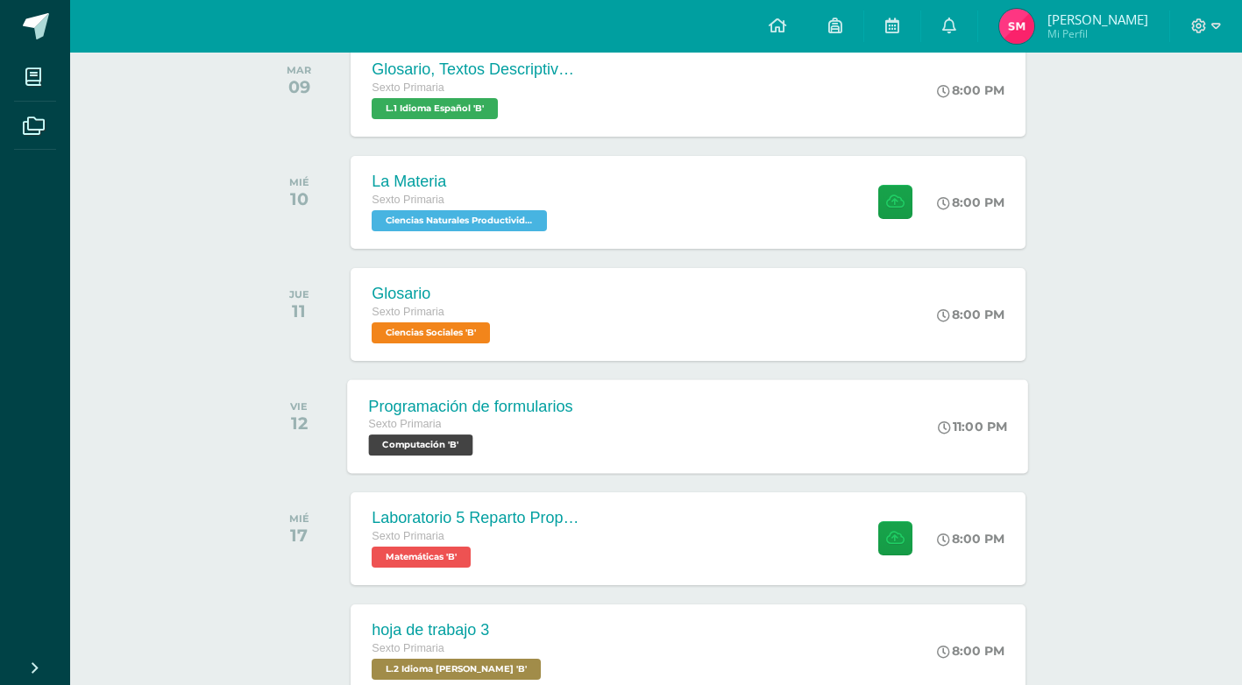
scroll to position [263, 0]
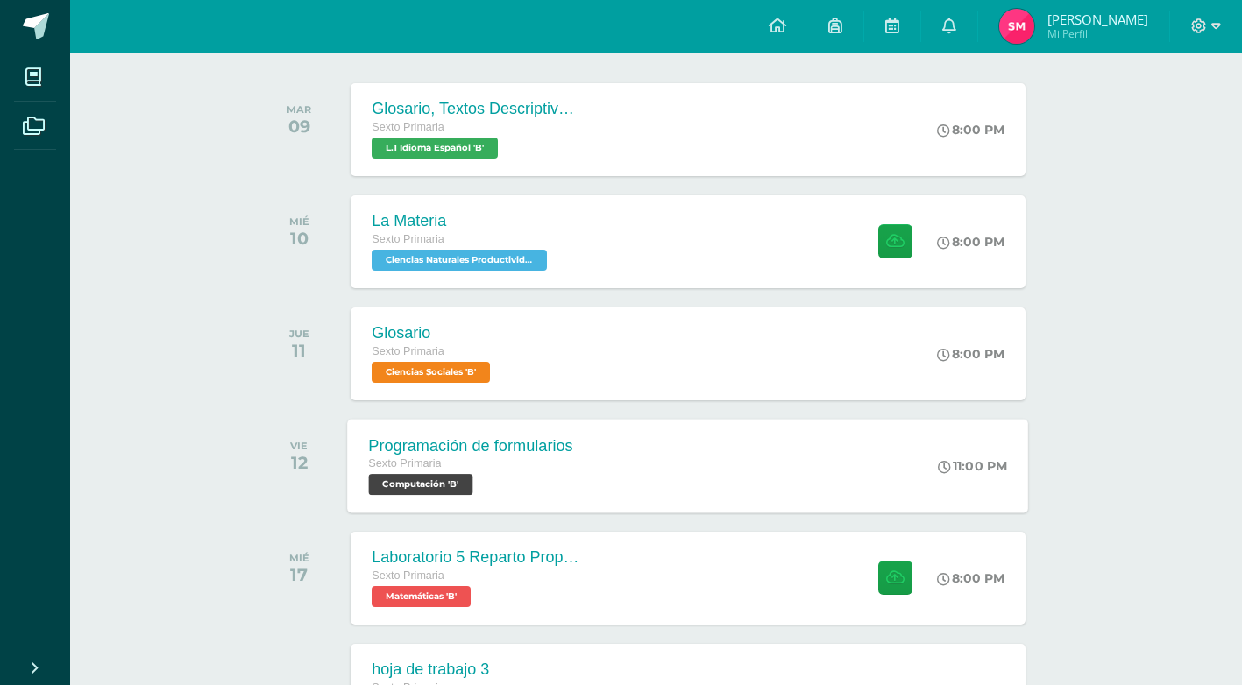
click at [527, 439] on div "Programación de formularios" at bounding box center [471, 445] width 204 height 18
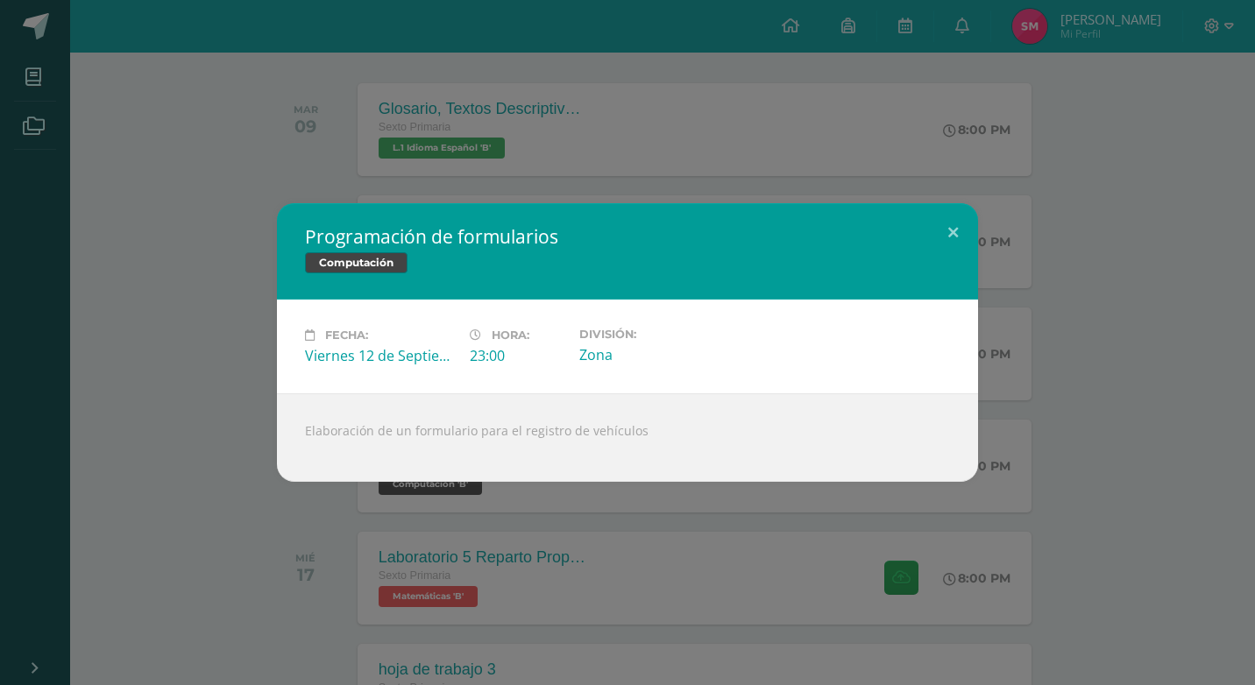
click at [227, 365] on div "Programación de formularios Computación Fecha: [DATE] Hora: 23:00 División:" at bounding box center [627, 342] width 1241 height 279
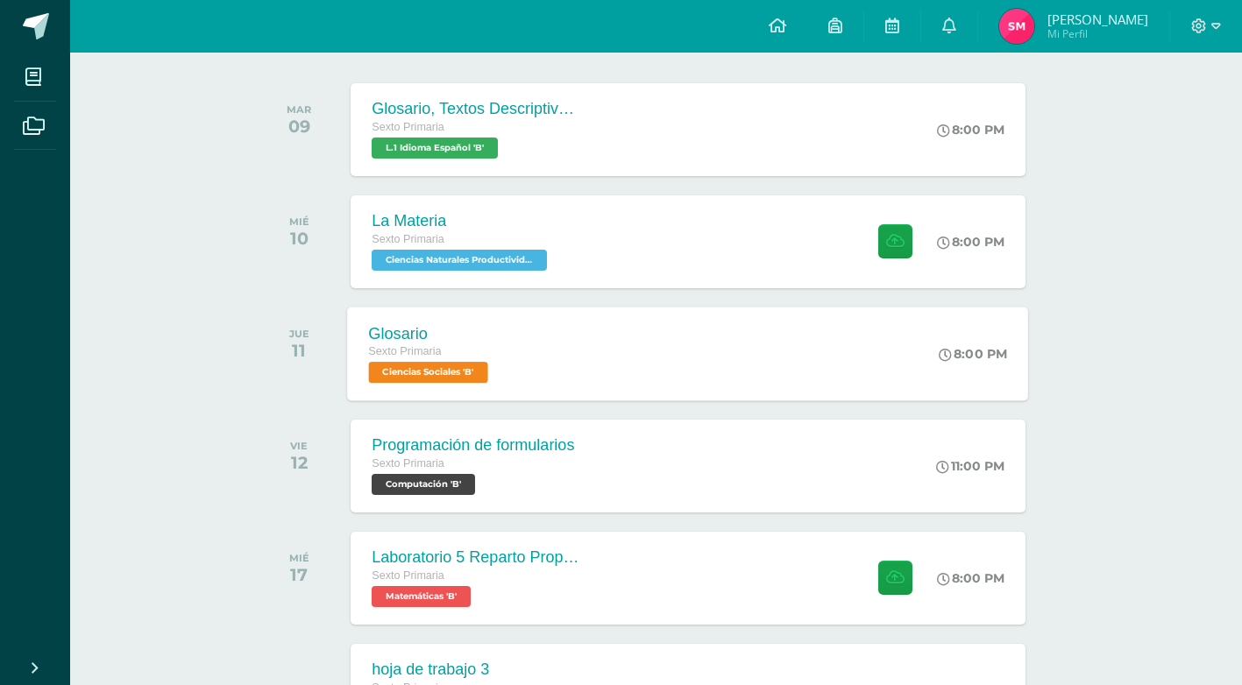
click at [363, 333] on div "Glosario Sexto Primaria Ciencias Sociales 'B'" at bounding box center [431, 354] width 166 height 94
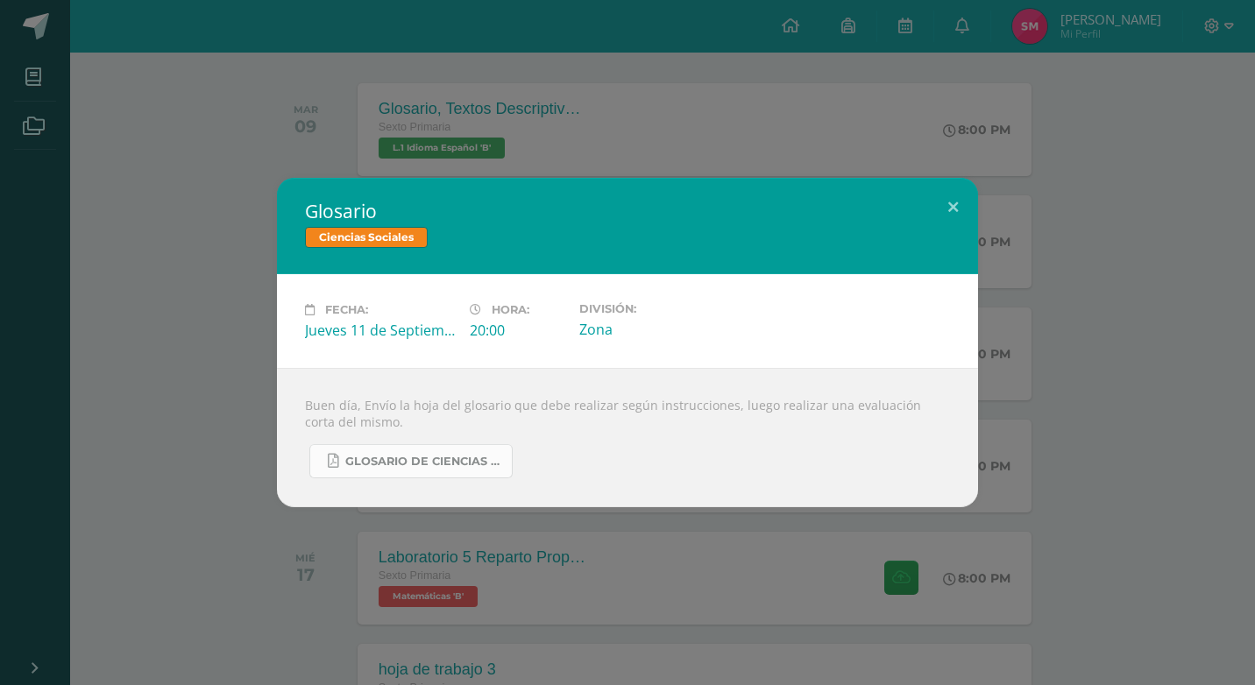
click at [352, 463] on span "Glosario de Ciencias Sociales.pdf" at bounding box center [424, 462] width 158 height 14
click at [235, 92] on div "Glosario Ciencias Sociales Fecha: [DATE] Hora: 20:00 División: Zona" at bounding box center [627, 342] width 1255 height 685
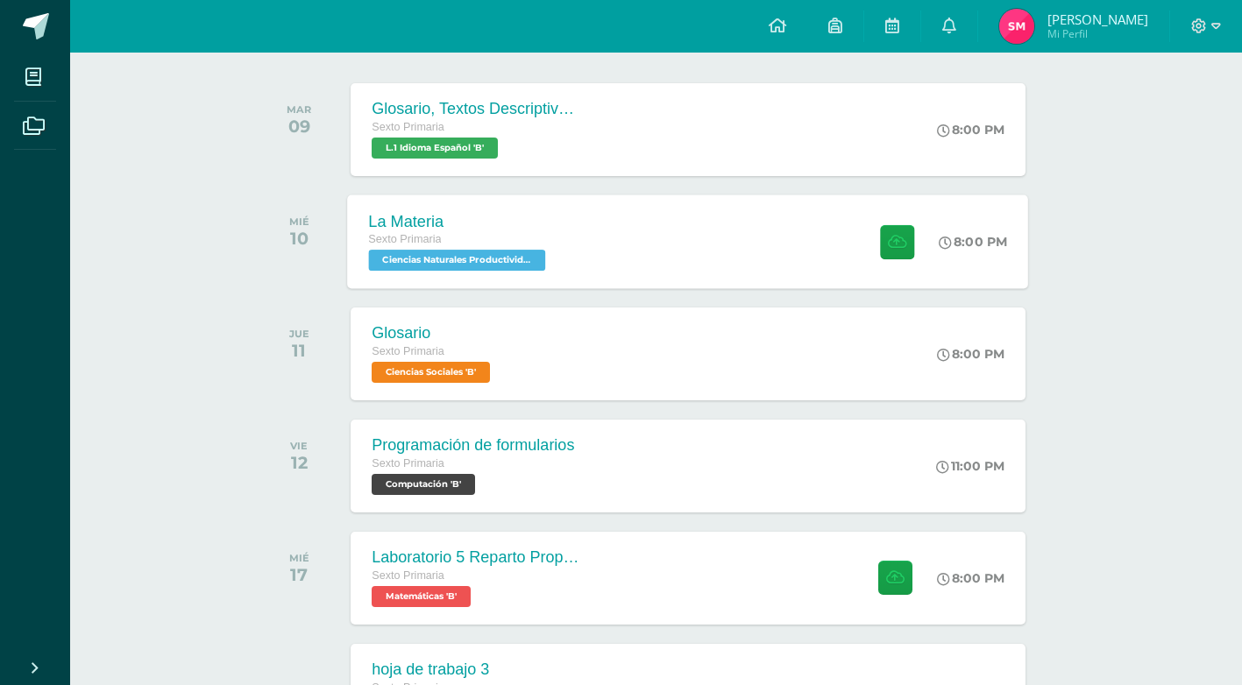
click at [622, 217] on div "La Materia Sexto Primaria Ciencias Naturales Productividad y Desarrollo 'B' 8:0…" at bounding box center [688, 242] width 681 height 94
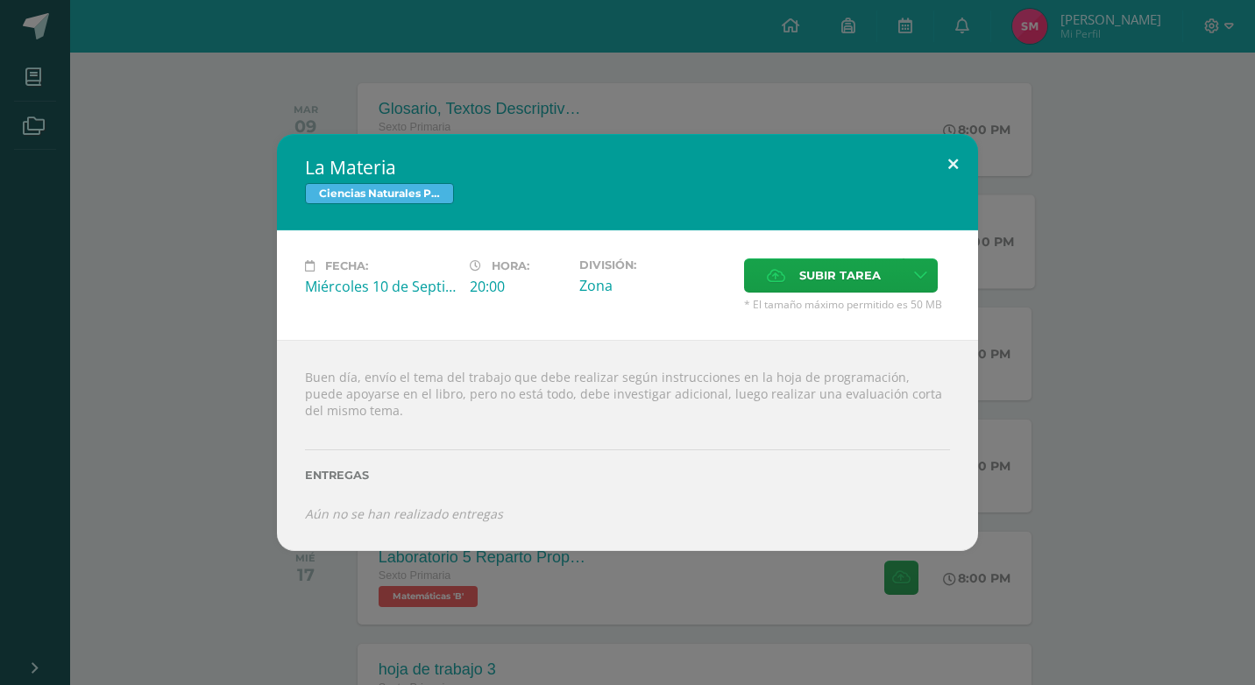
click at [951, 166] on button at bounding box center [953, 164] width 50 height 60
